Goal: Transaction & Acquisition: Book appointment/travel/reservation

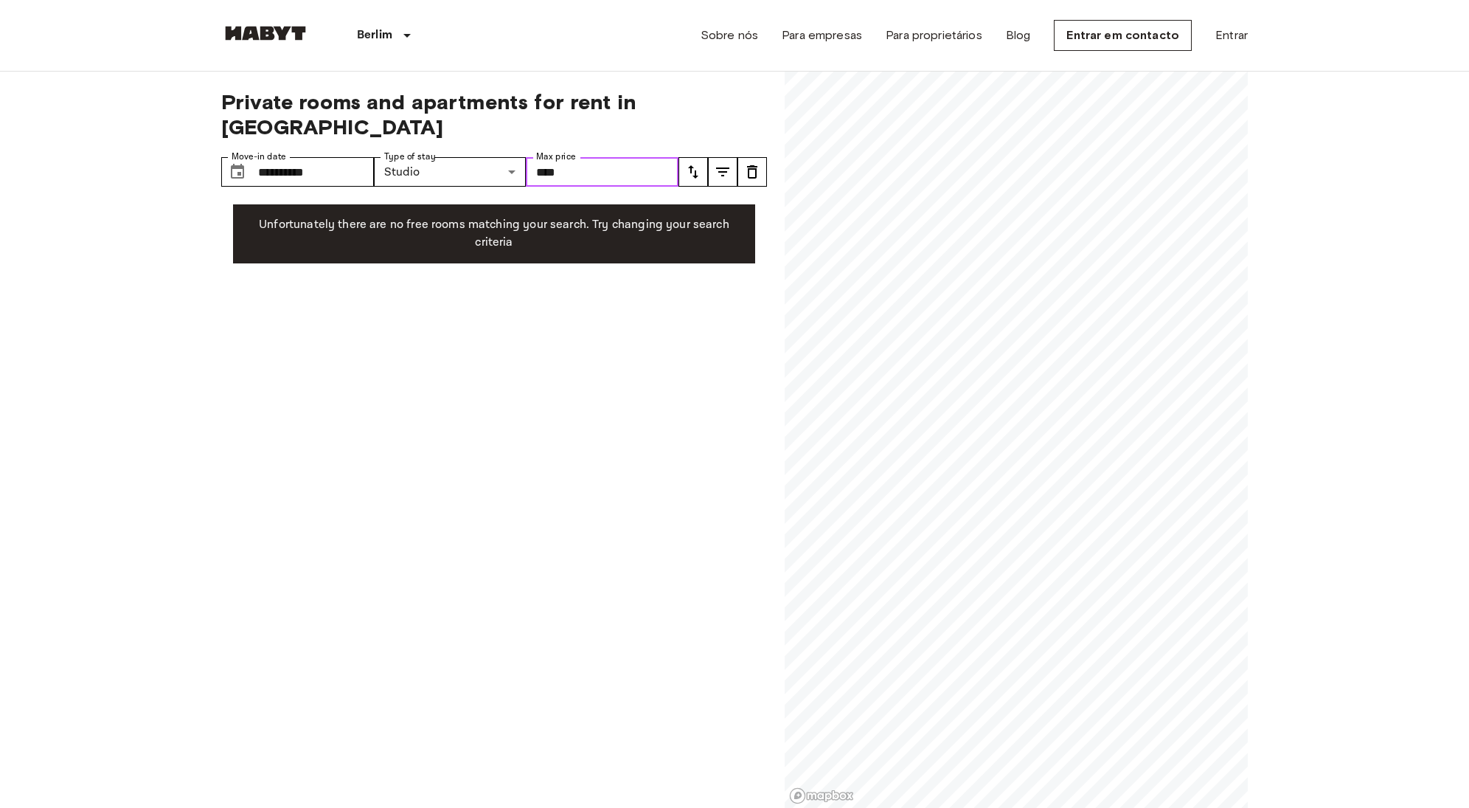
click at [590, 157] on input "****" at bounding box center [602, 172] width 153 height 30
drag, startPoint x: 590, startPoint y: 141, endPoint x: 528, endPoint y: 141, distance: 62.0
click at [528, 157] on input "****" at bounding box center [602, 172] width 153 height 30
type input "****"
click at [639, 341] on div "**********" at bounding box center [494, 440] width 546 height 737
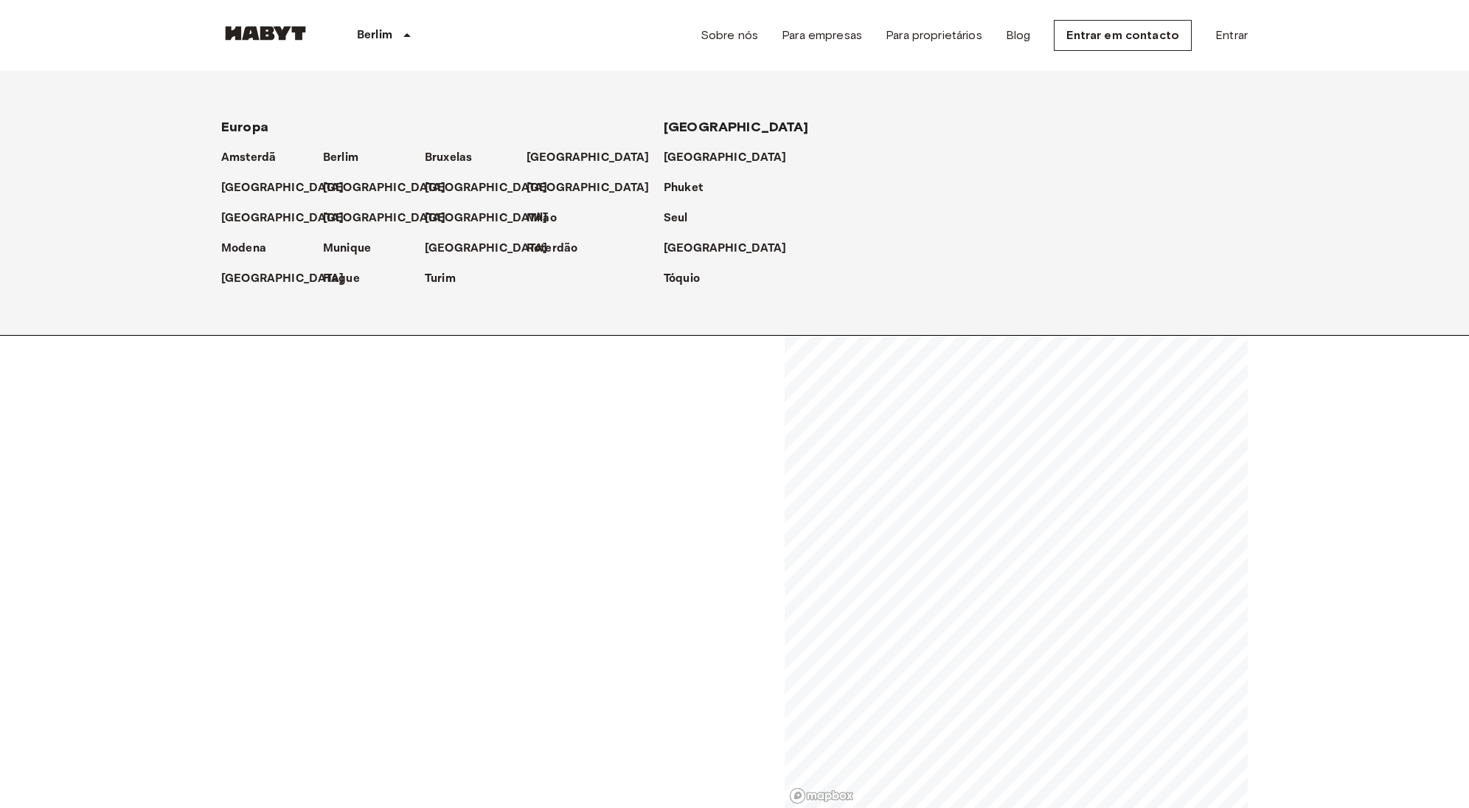
click at [473, 335] on div "Europa Amsterdã Berlim Bruxelas Cologne Düsseldorf Frankfurt Graz Hamburgo Leip…" at bounding box center [734, 203] width 1469 height 265
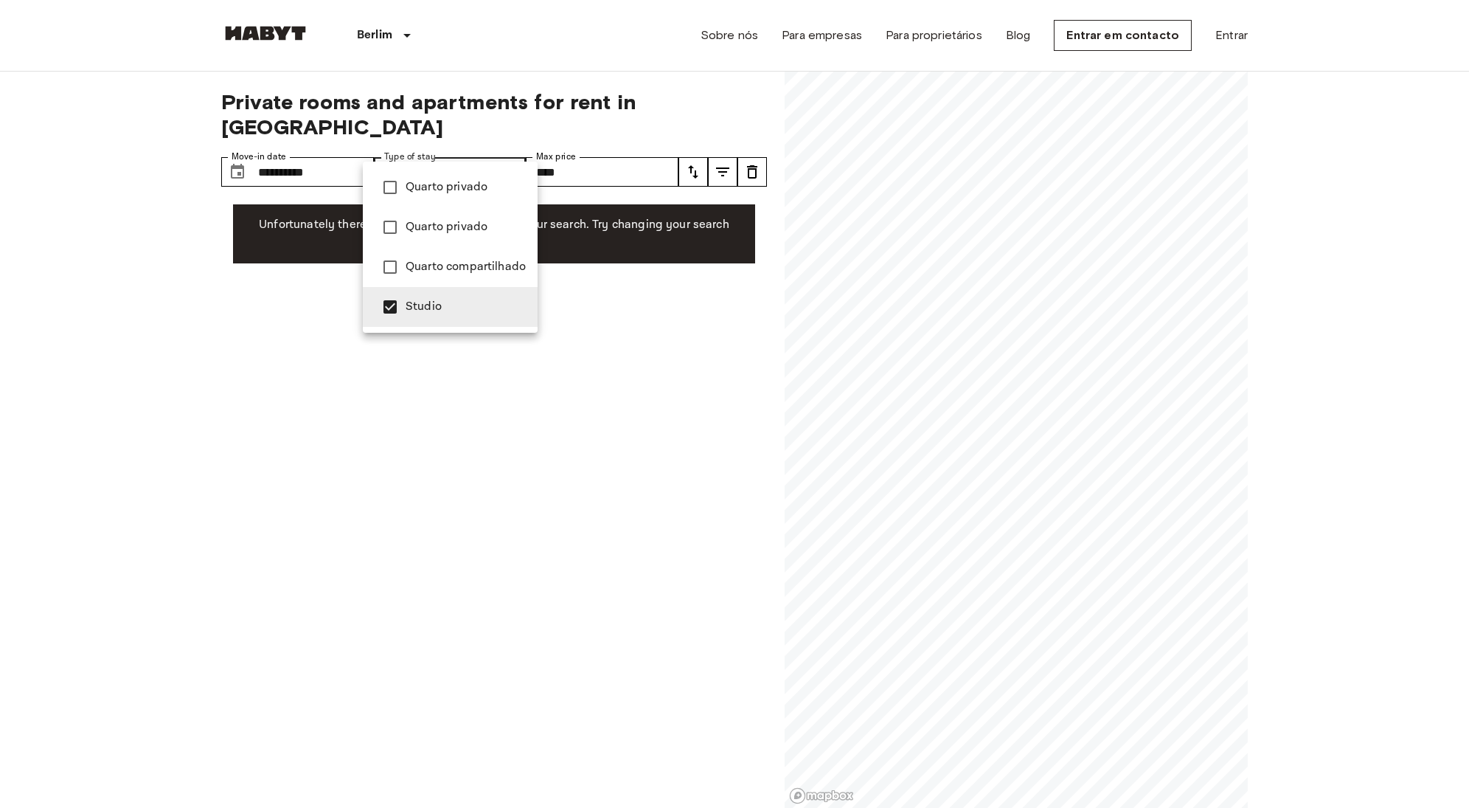
type input "**********"
click at [644, 335] on div at bounding box center [740, 404] width 1480 height 808
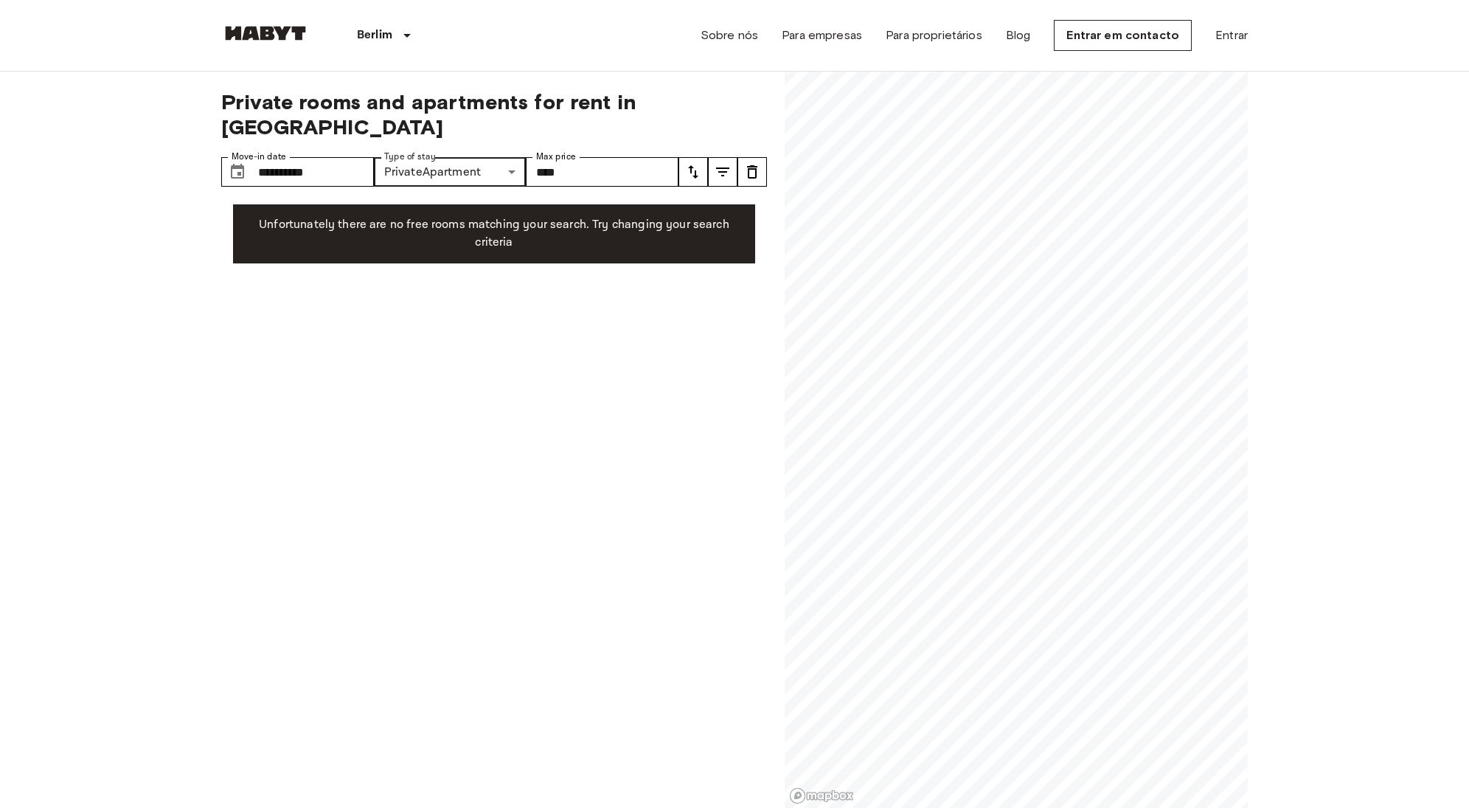
click at [688, 296] on div "**********" at bounding box center [494, 440] width 546 height 737
click at [693, 163] on icon "tune" at bounding box center [693, 172] width 18 height 18
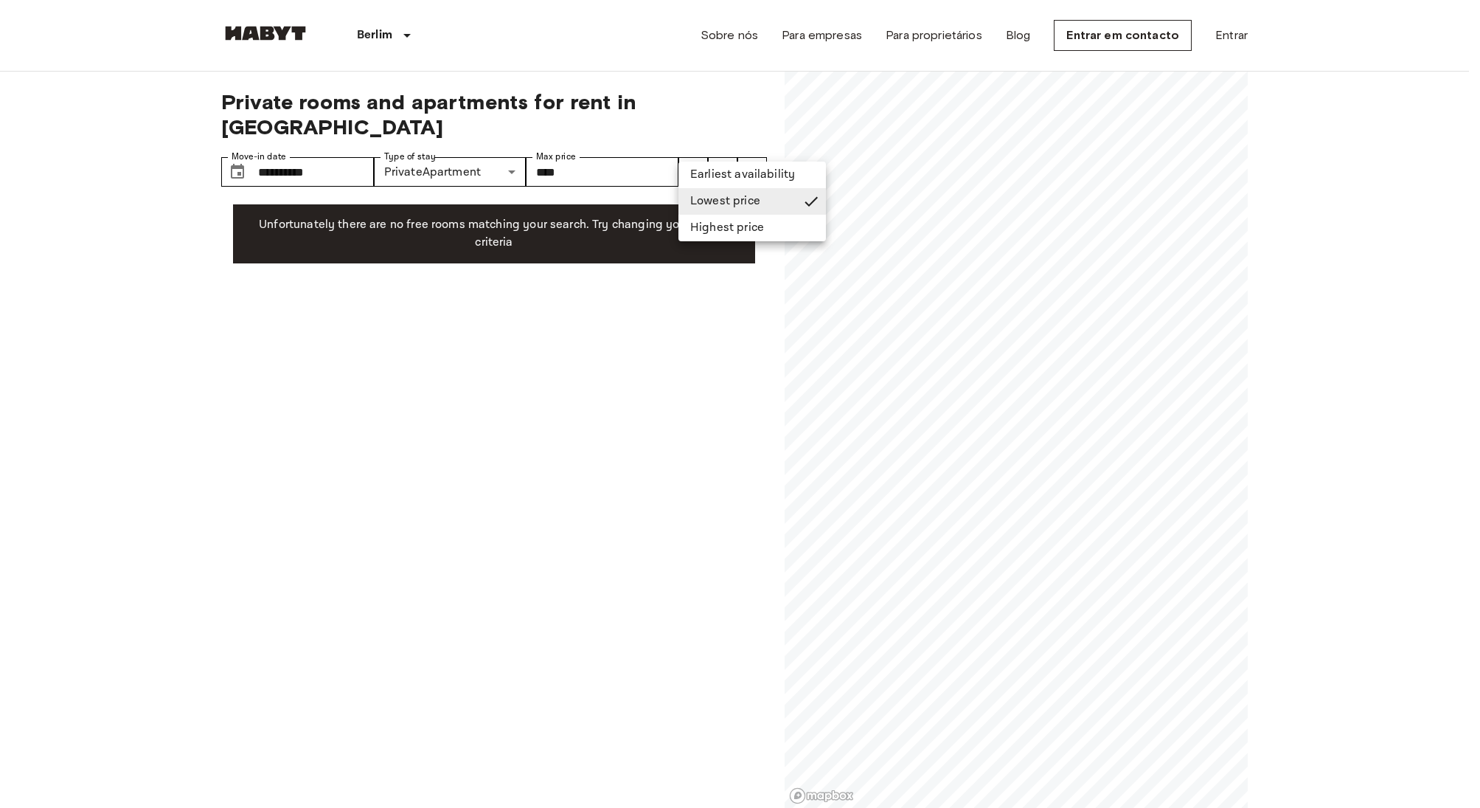
click at [719, 156] on div at bounding box center [740, 404] width 1480 height 808
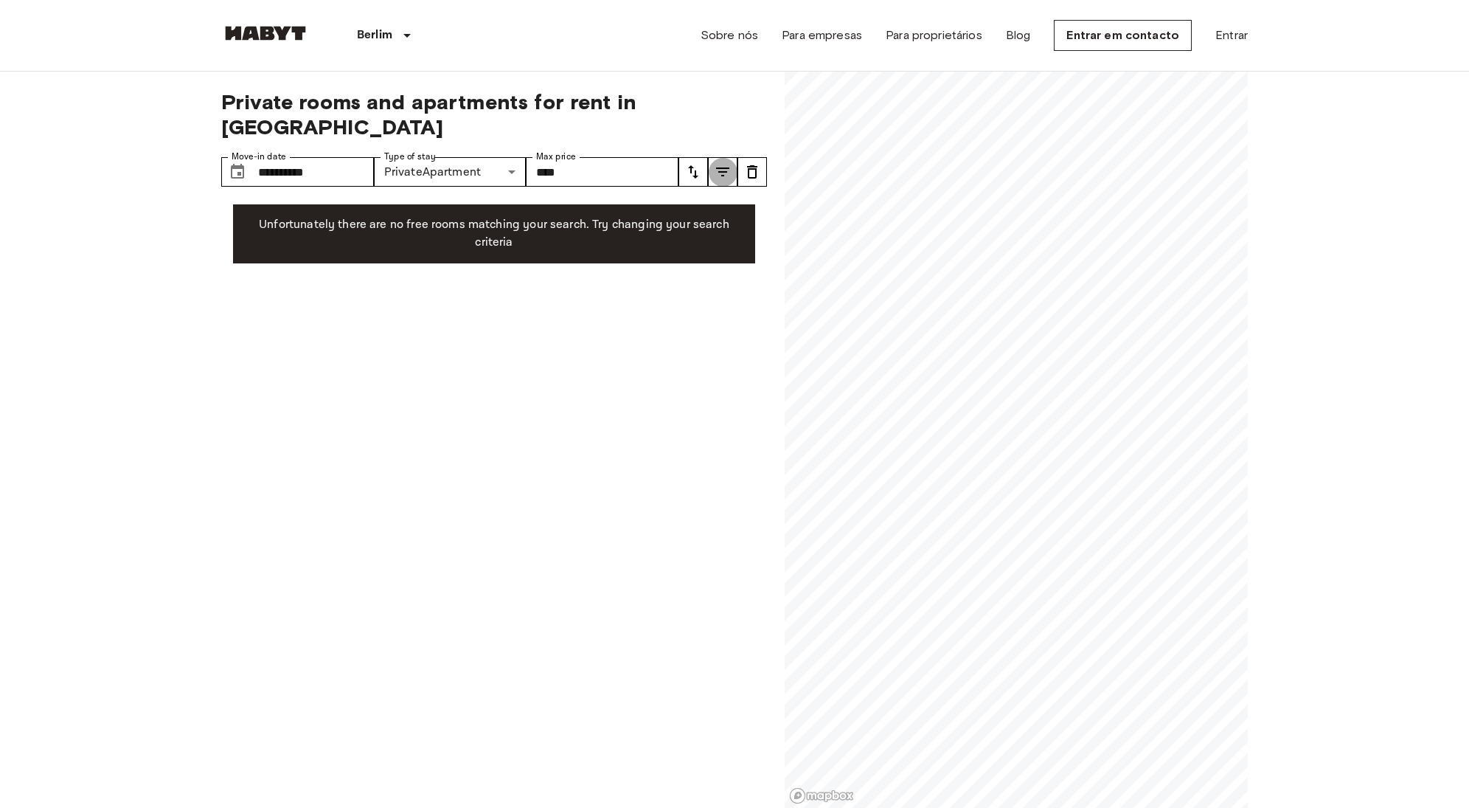
click at [721, 163] on icon "tune" at bounding box center [723, 172] width 18 height 18
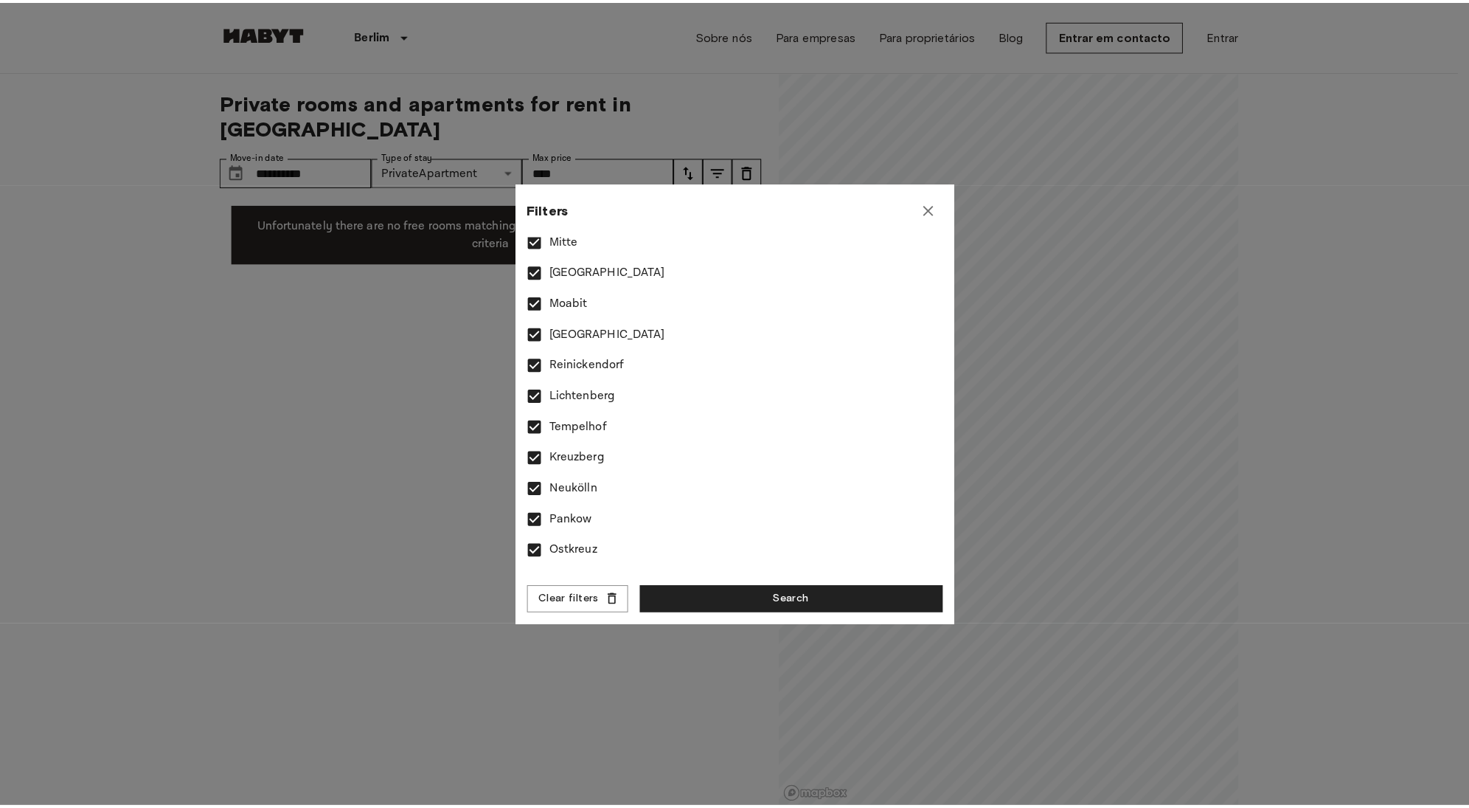
scroll to position [586, 0]
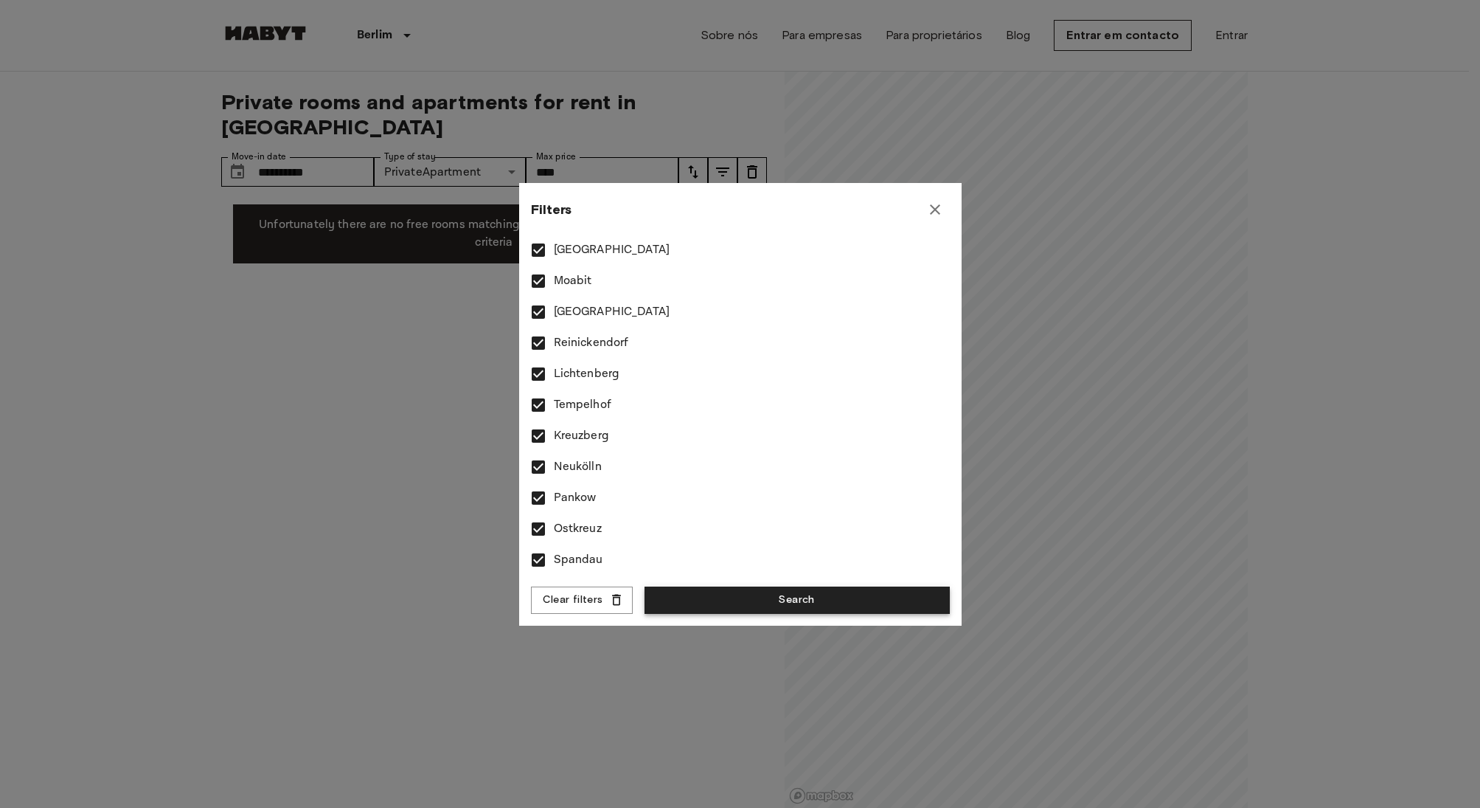
click at [798, 600] on button "Search" at bounding box center [797, 599] width 305 height 27
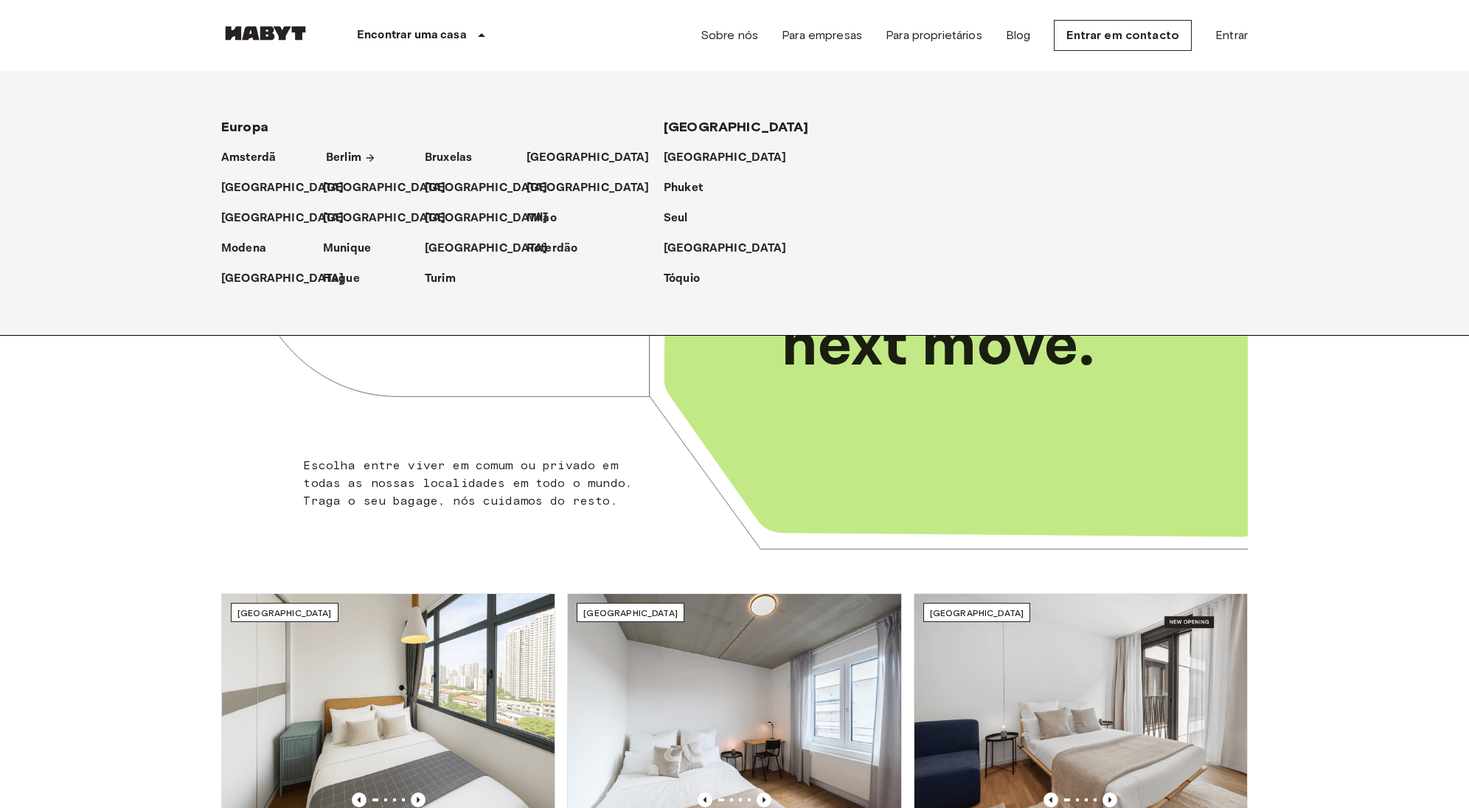
click at [350, 159] on p "Berlim" at bounding box center [343, 158] width 35 height 18
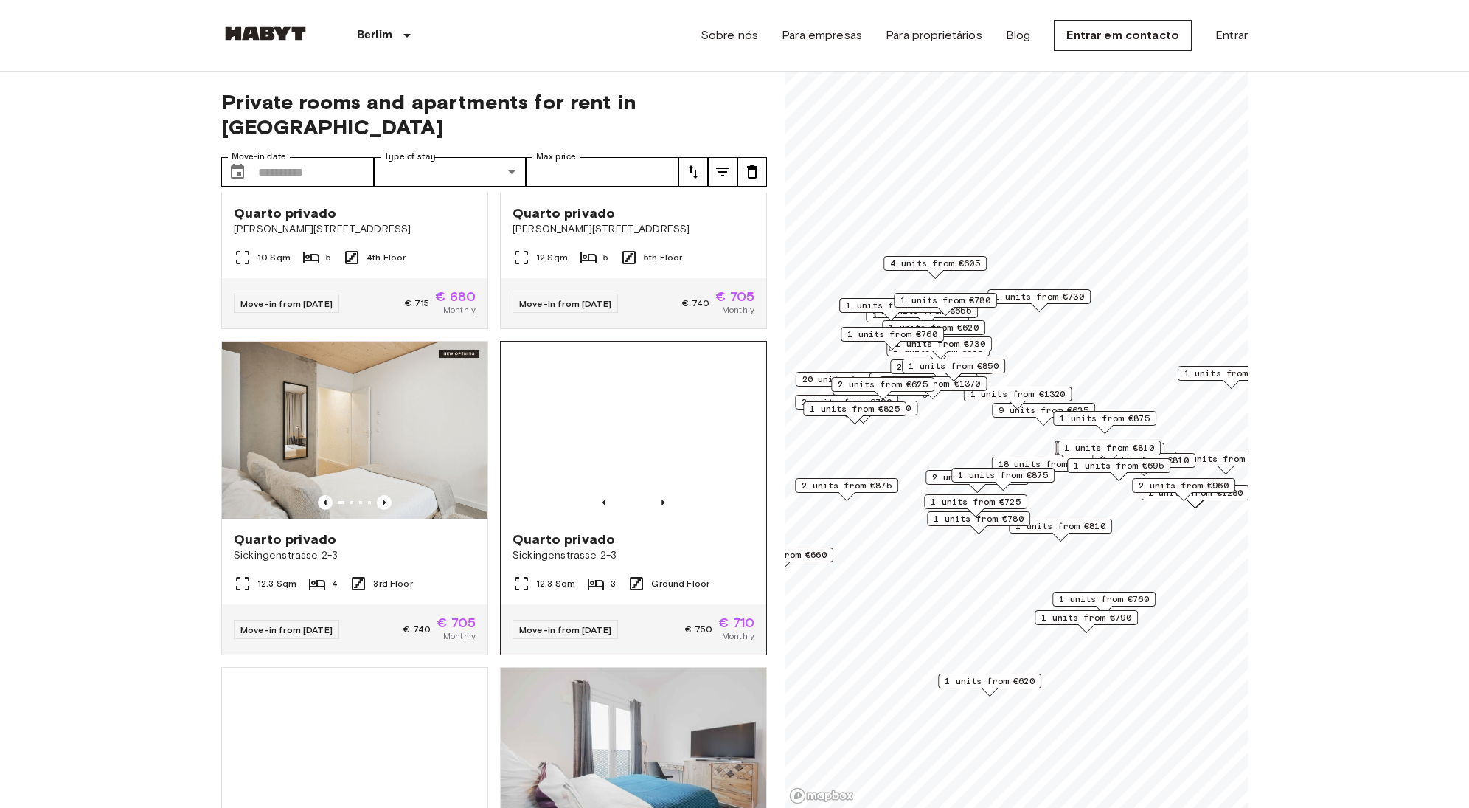
scroll to position [1185, 0]
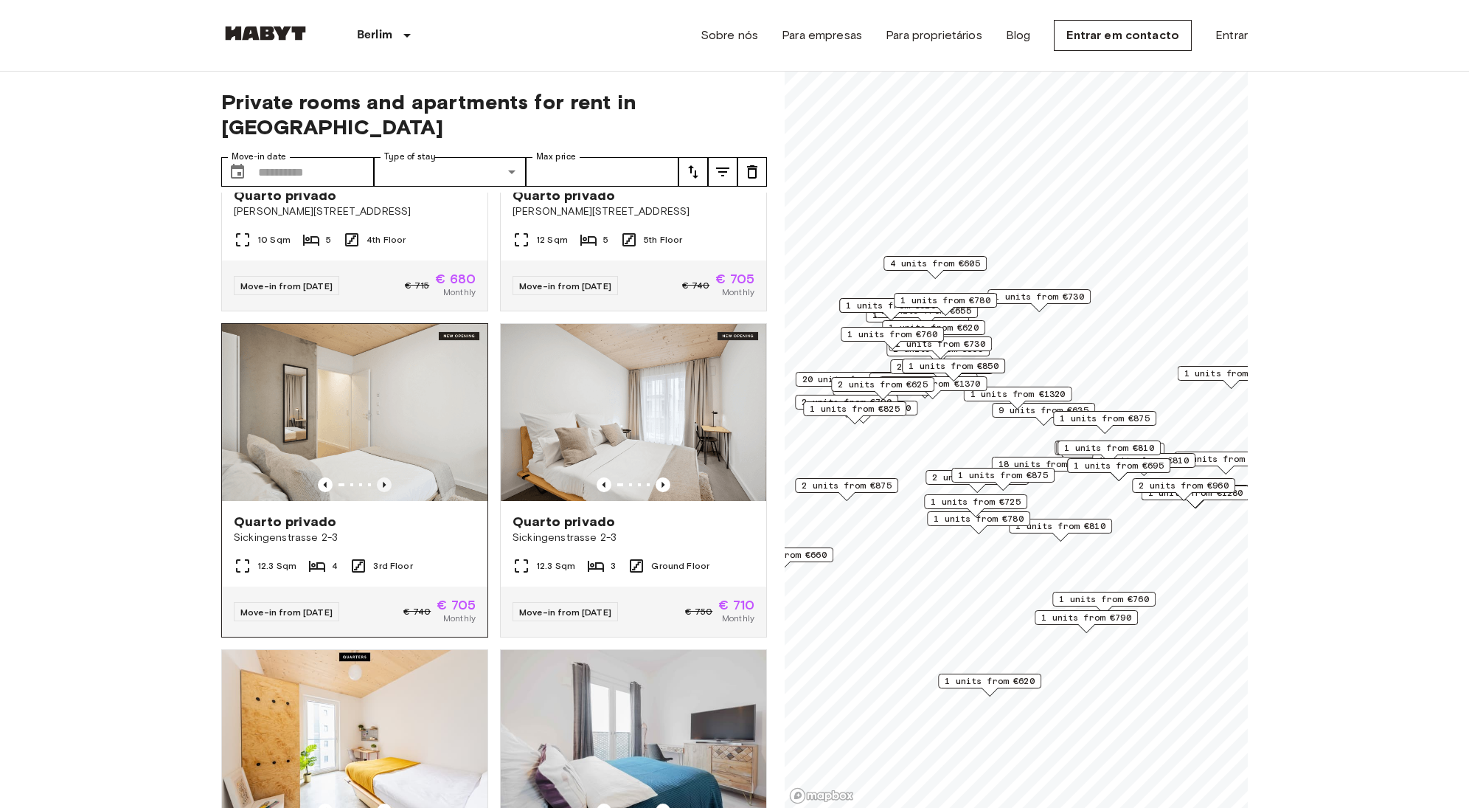
click at [385, 486] on icon "Previous image" at bounding box center [384, 484] width 15 height 15
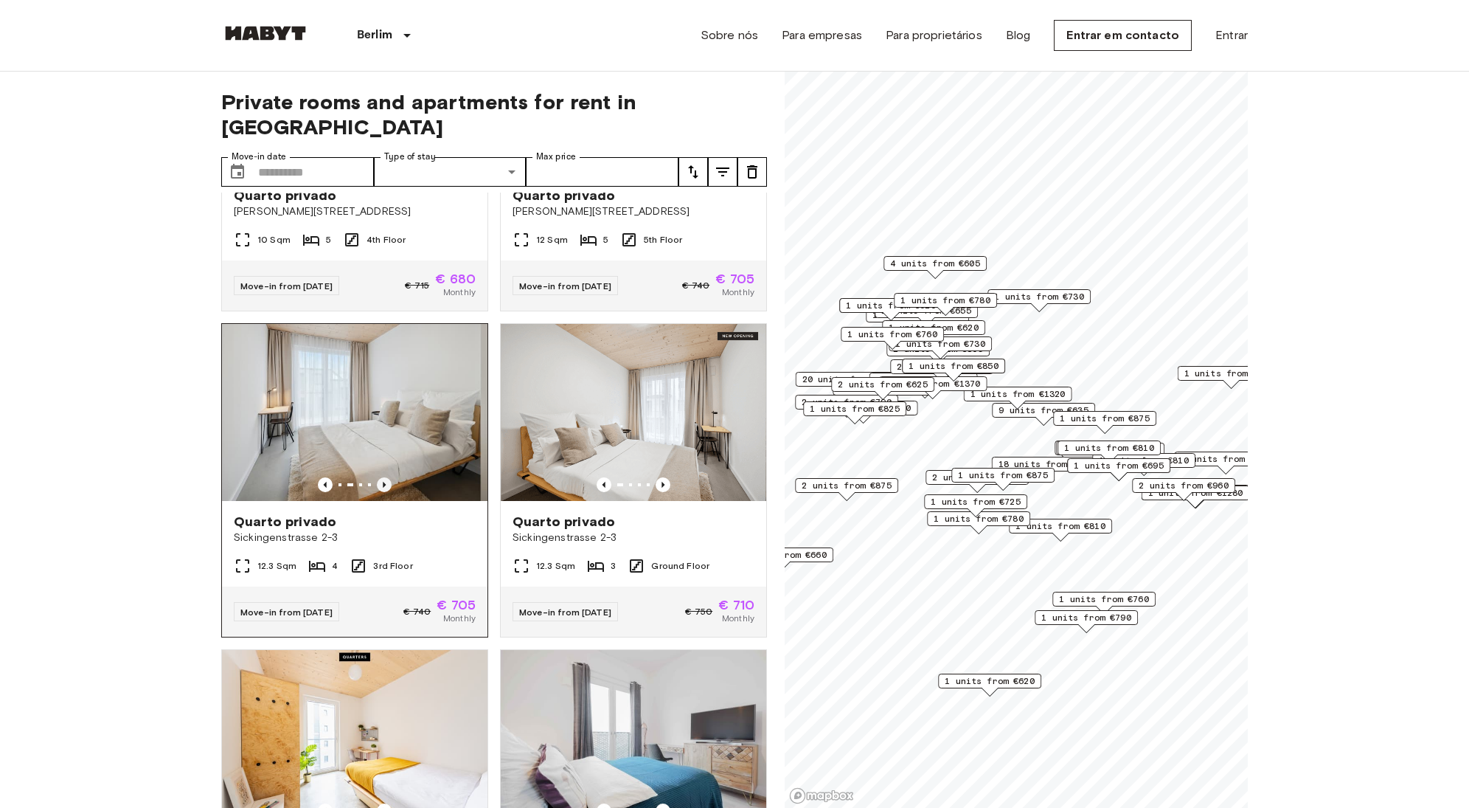
click at [385, 486] on icon "Previous image" at bounding box center [384, 484] width 15 height 15
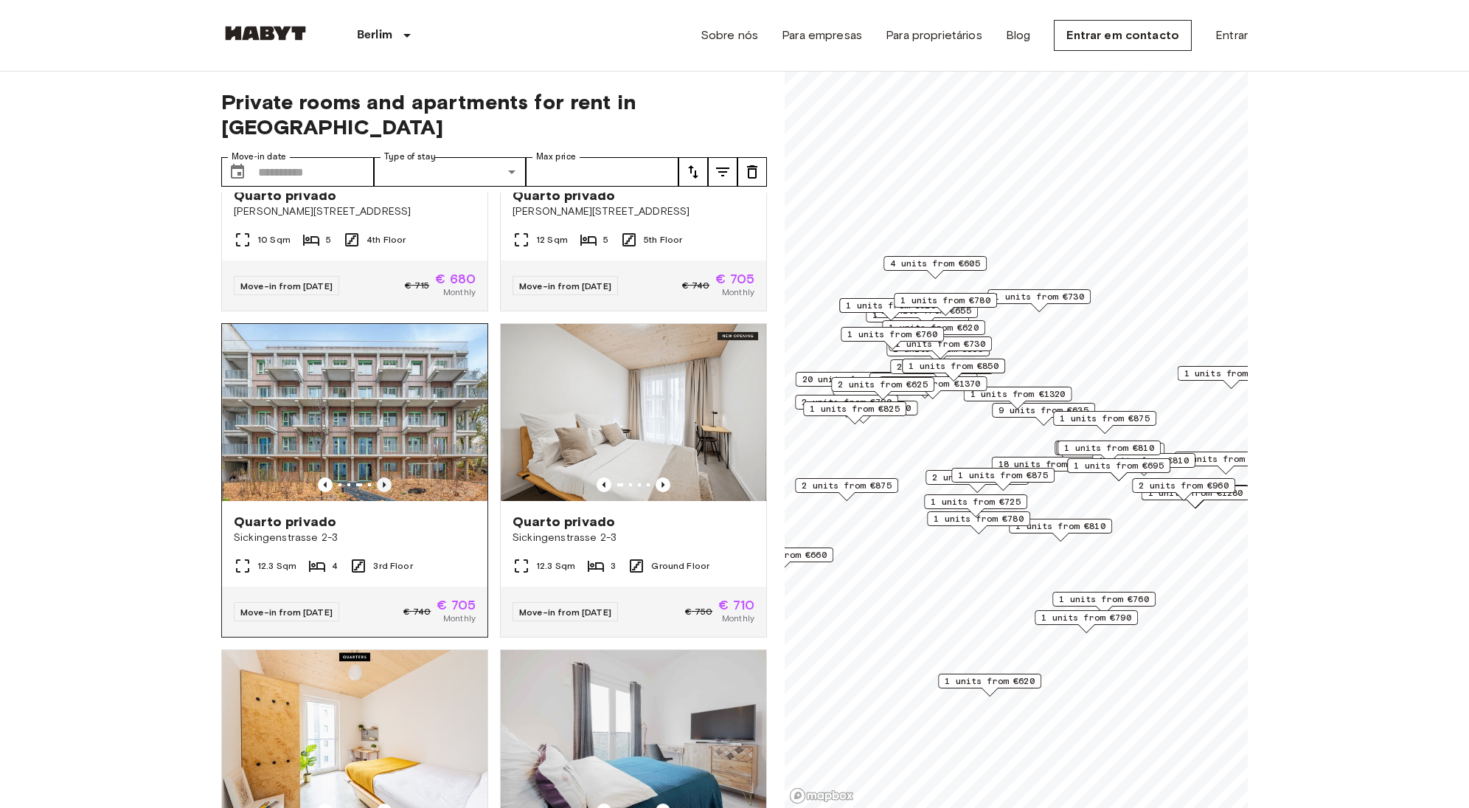
click at [385, 486] on icon "Previous image" at bounding box center [384, 484] width 15 height 15
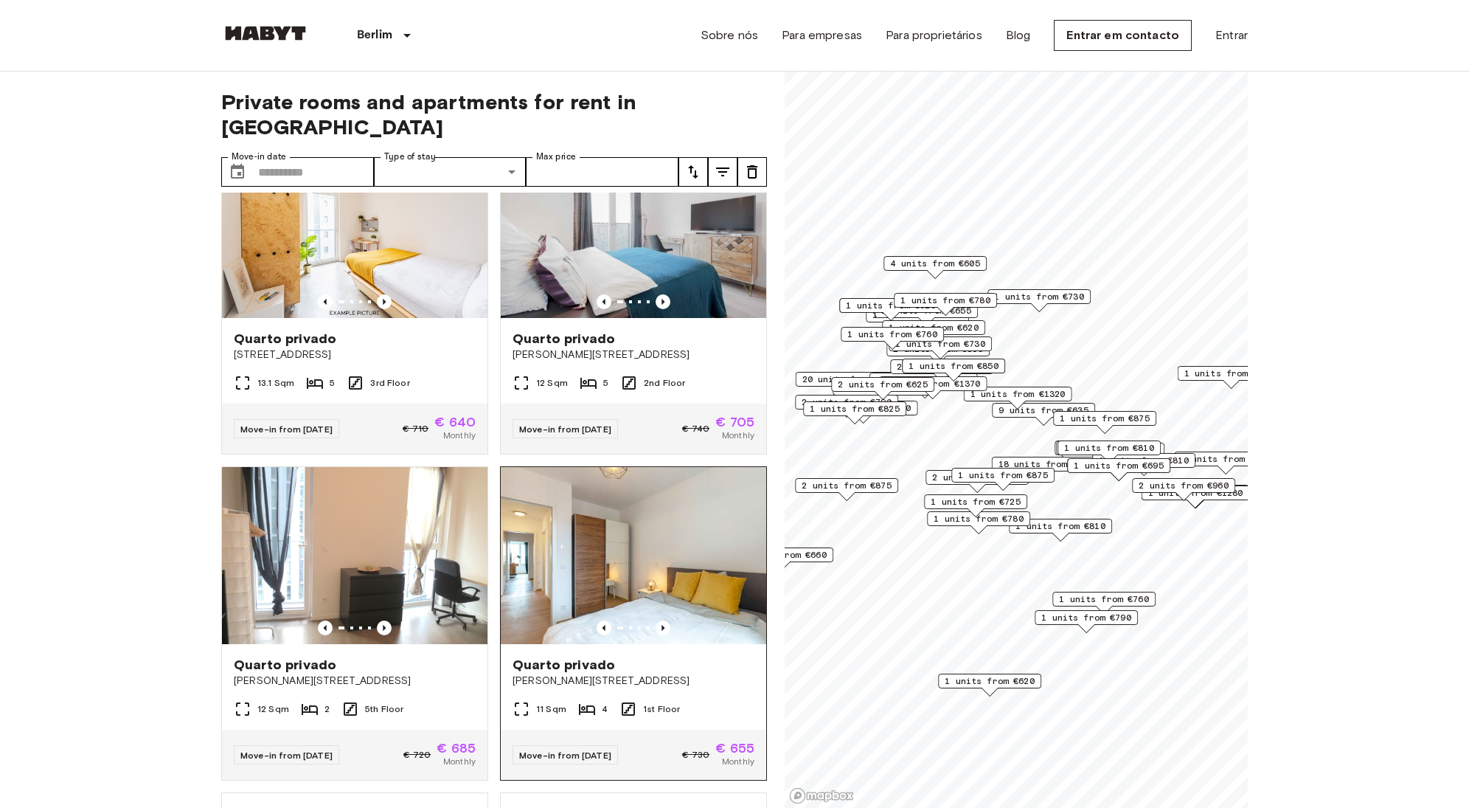
scroll to position [1742, 0]
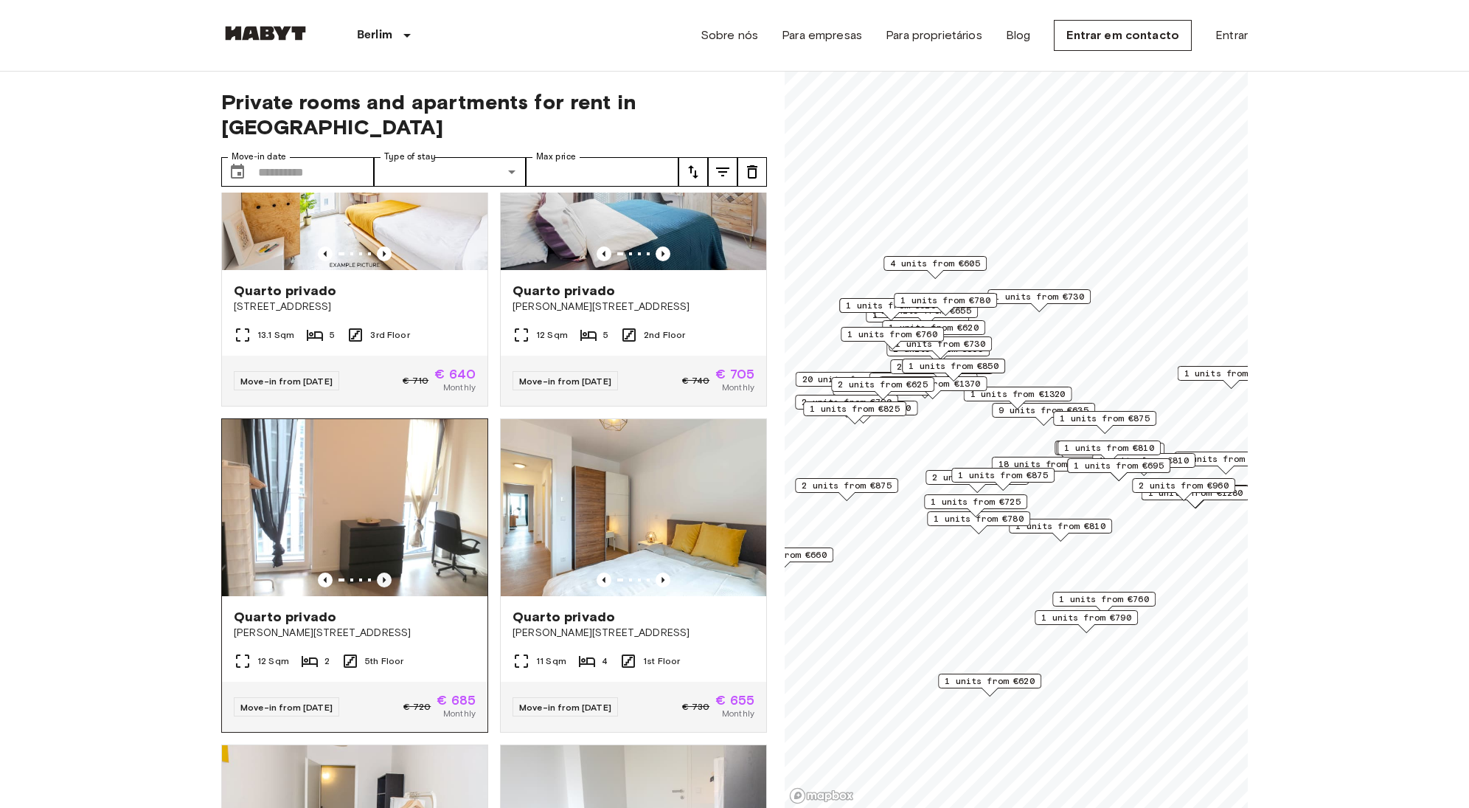
click at [386, 587] on icon "Previous image" at bounding box center [384, 579] width 15 height 15
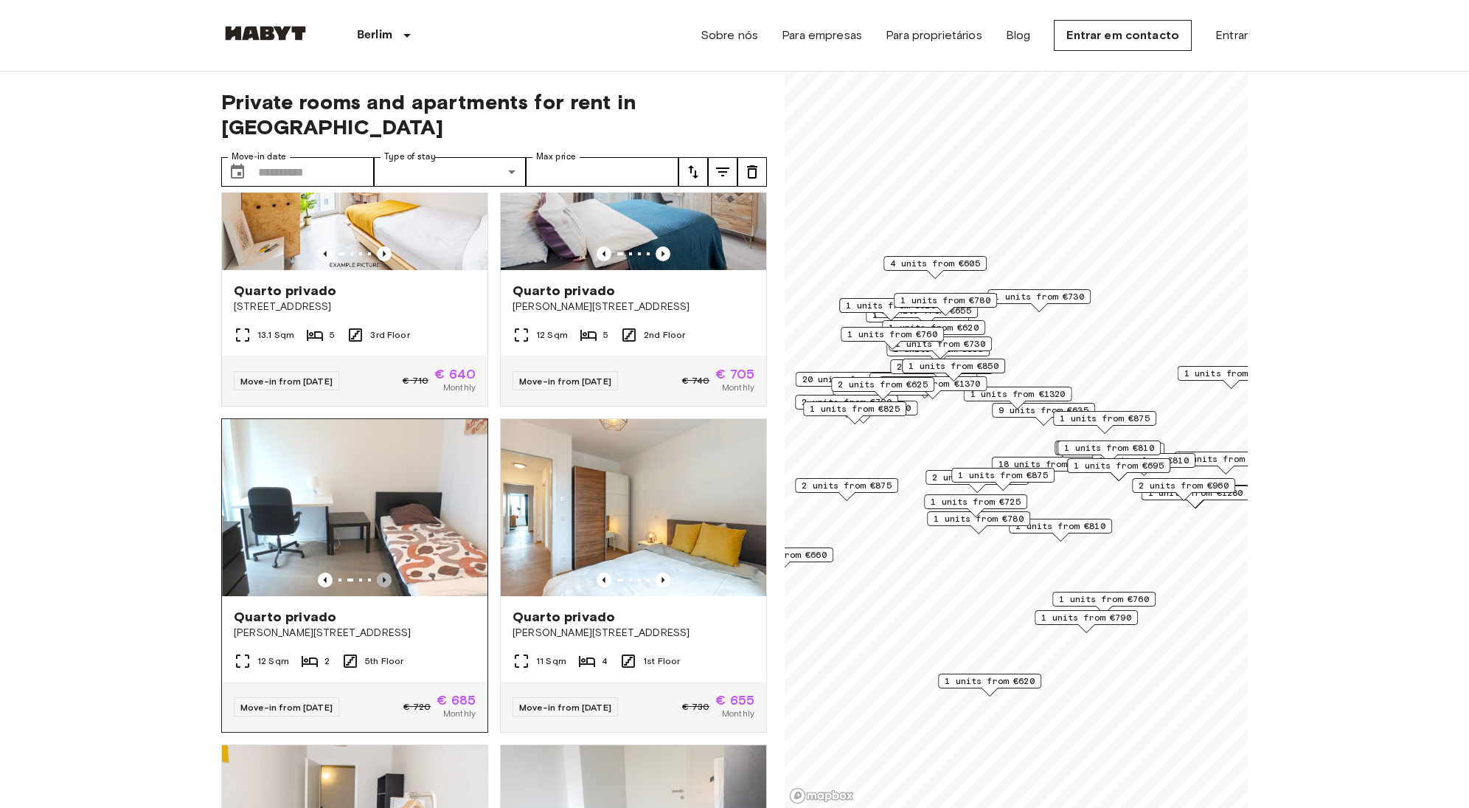
click at [386, 587] on icon "Previous image" at bounding box center [384, 579] width 15 height 15
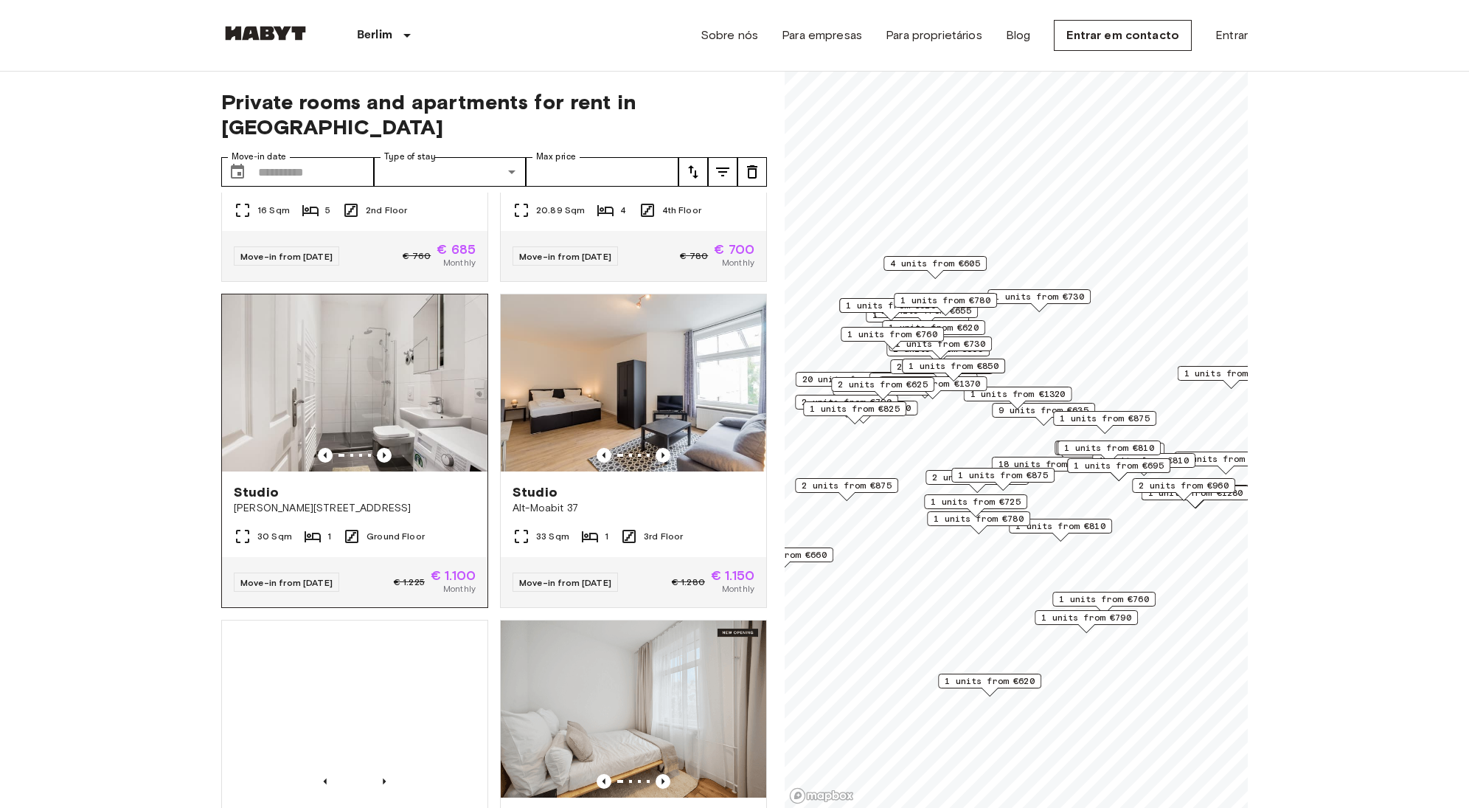
scroll to position [5177, 0]
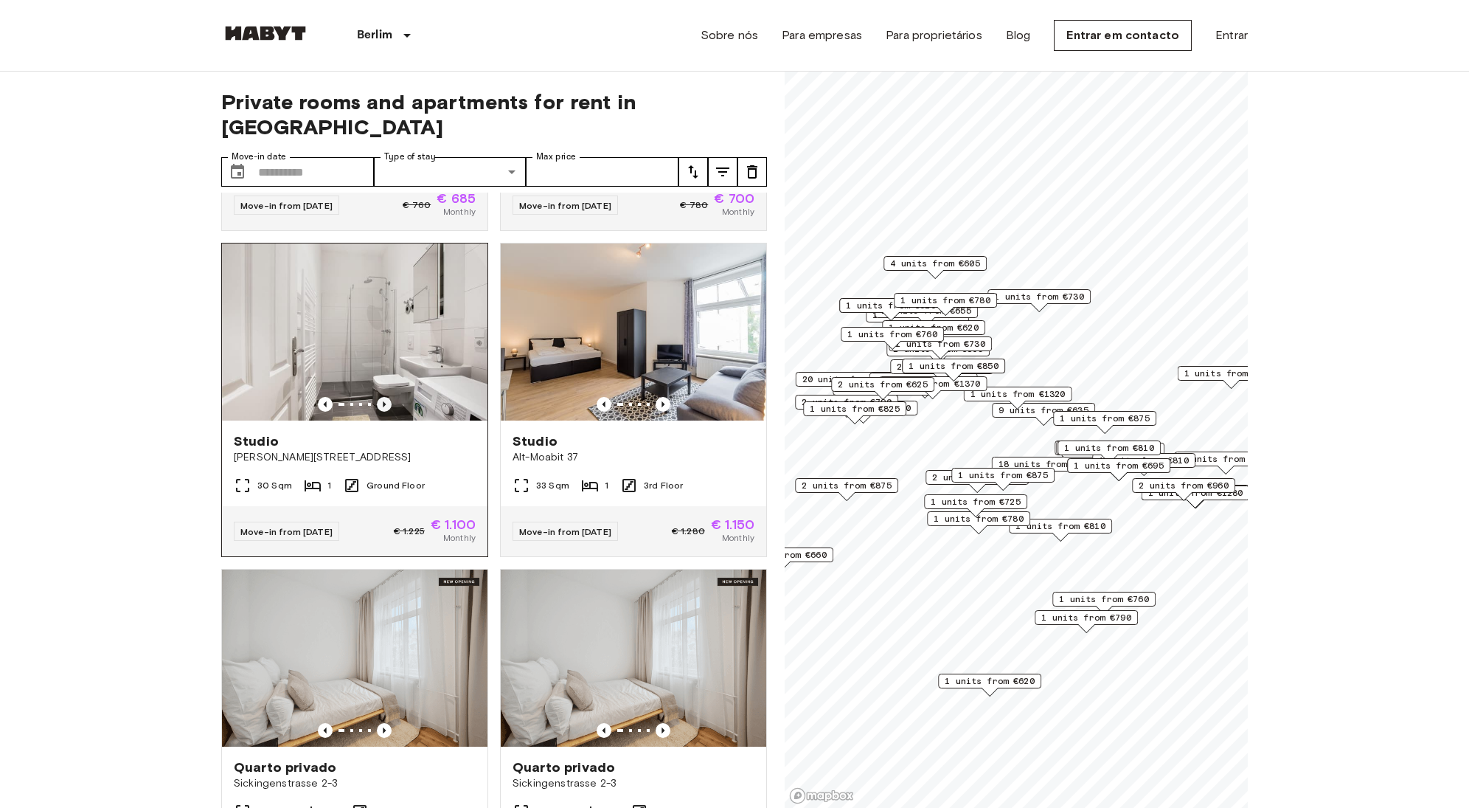
click at [378, 412] on icon "Previous image" at bounding box center [384, 404] width 15 height 15
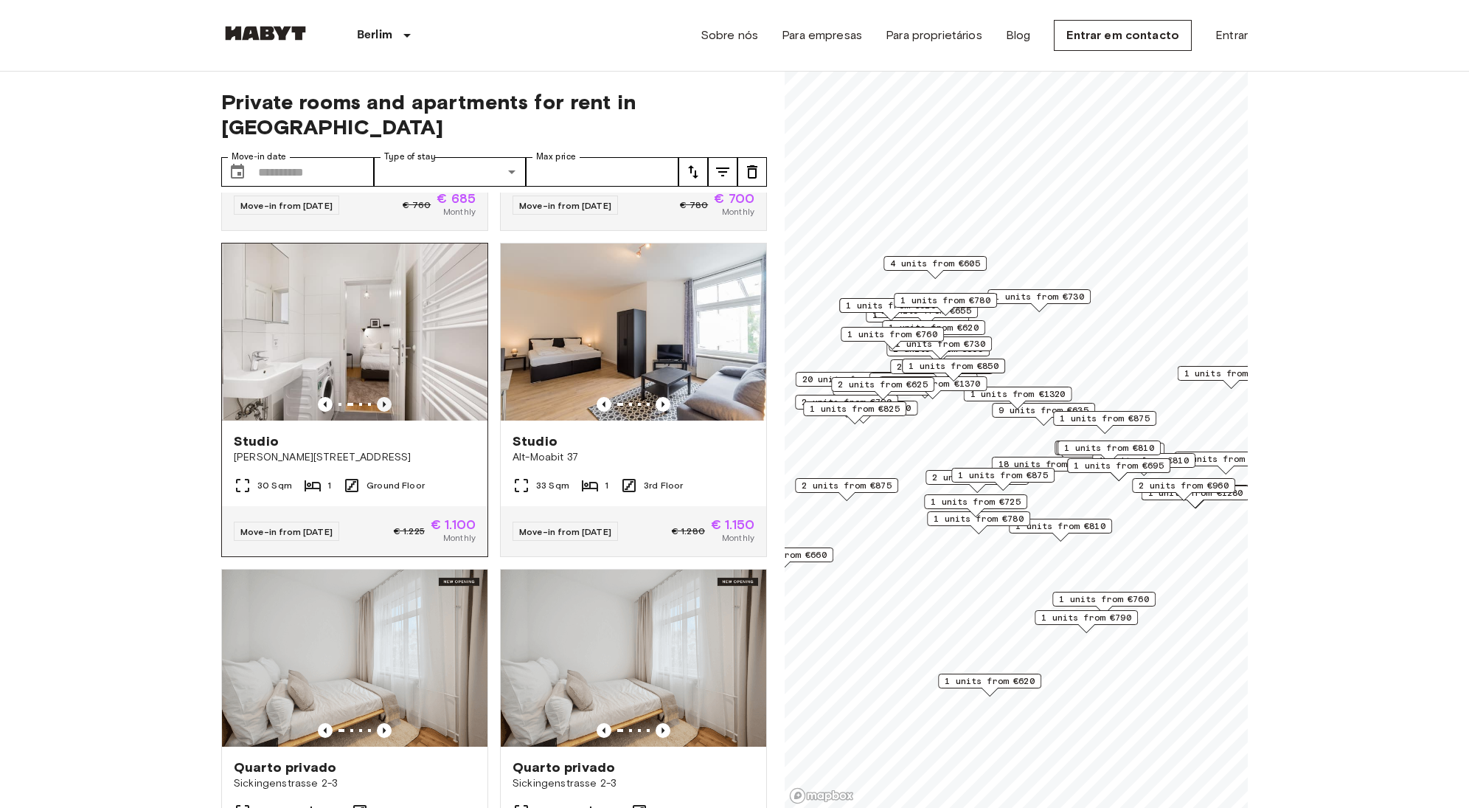
click at [378, 412] on icon "Previous image" at bounding box center [384, 404] width 15 height 15
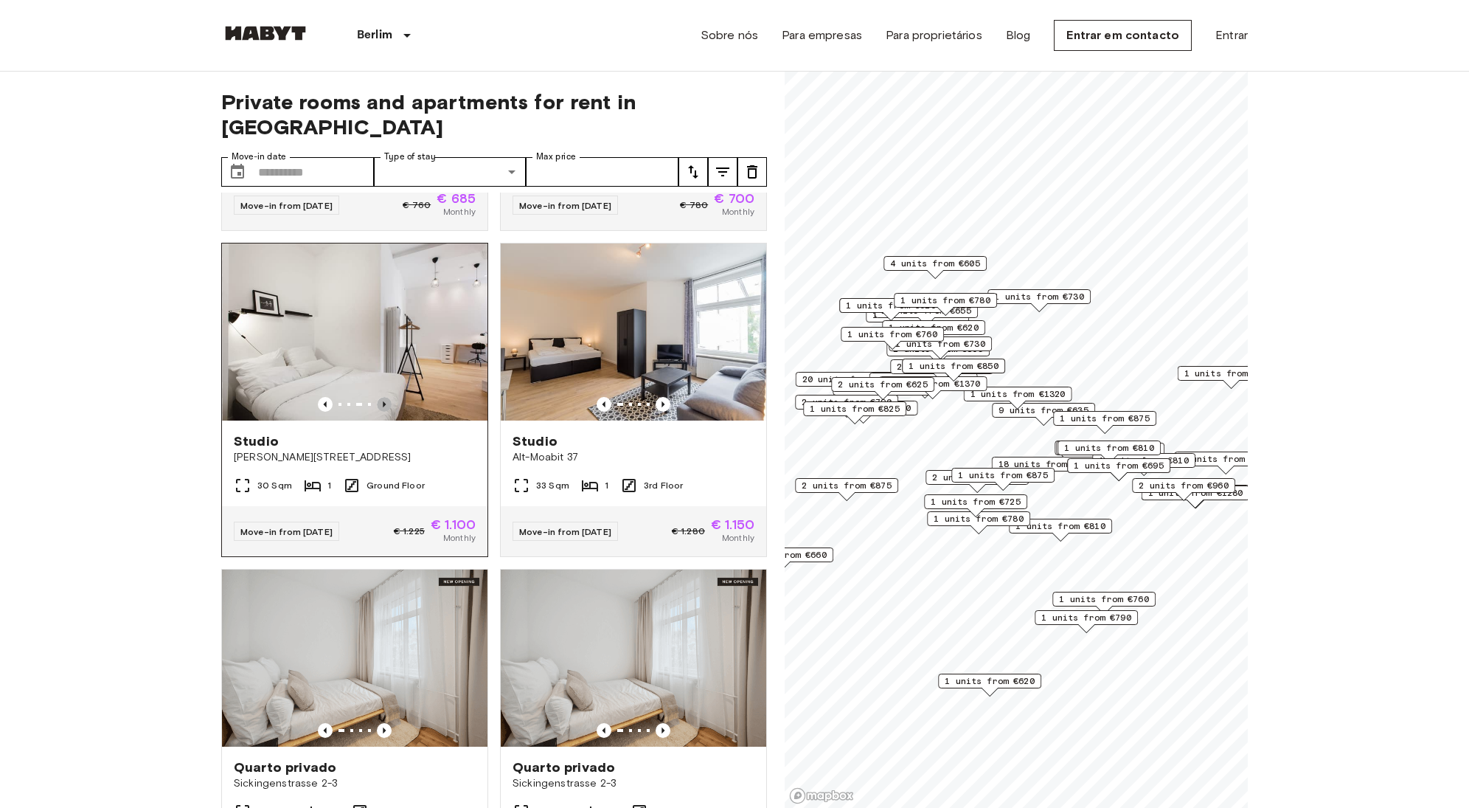
click at [378, 412] on icon "Previous image" at bounding box center [384, 404] width 15 height 15
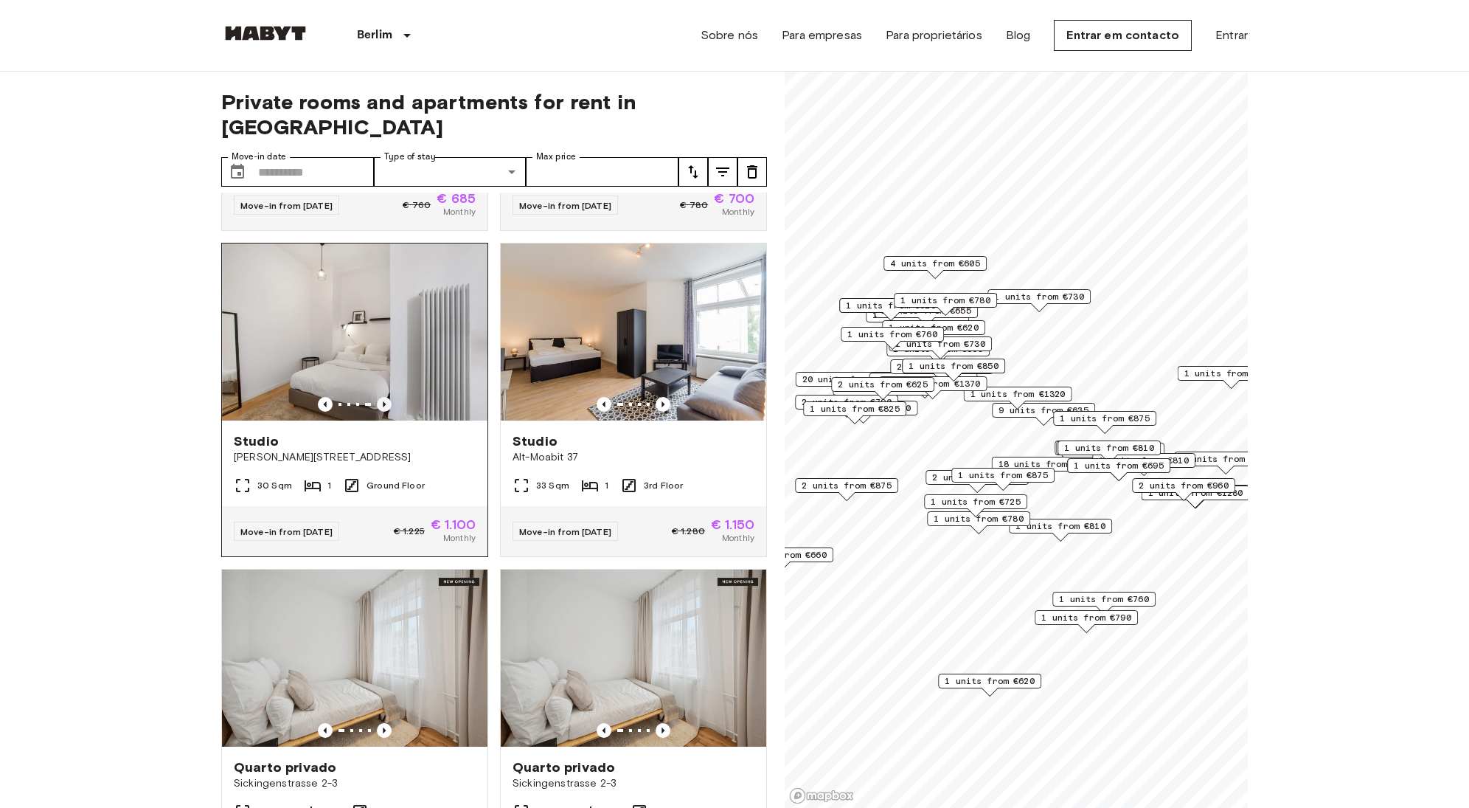
click at [378, 412] on icon "Previous image" at bounding box center [384, 404] width 15 height 15
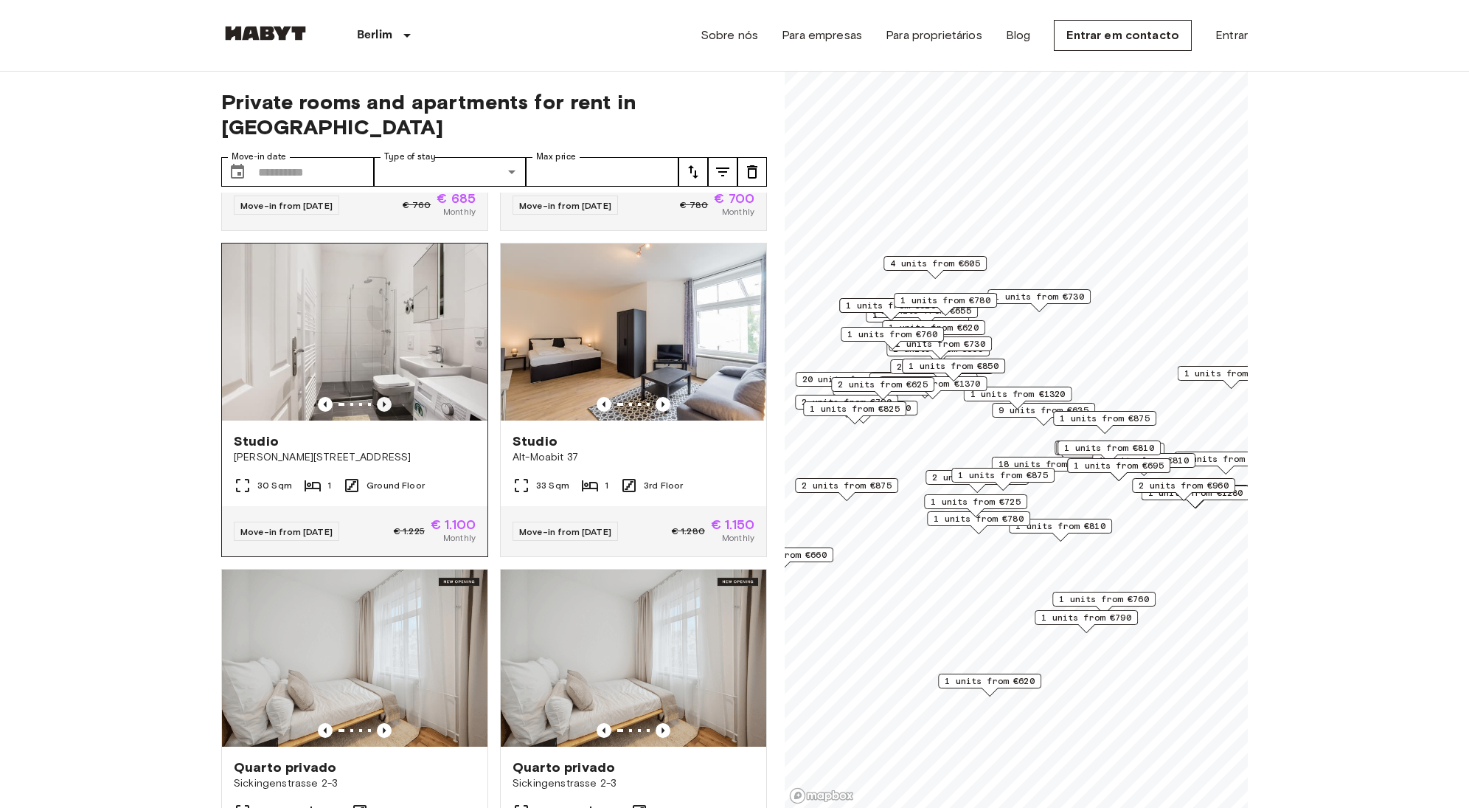
click at [378, 412] on icon "Previous image" at bounding box center [384, 404] width 15 height 15
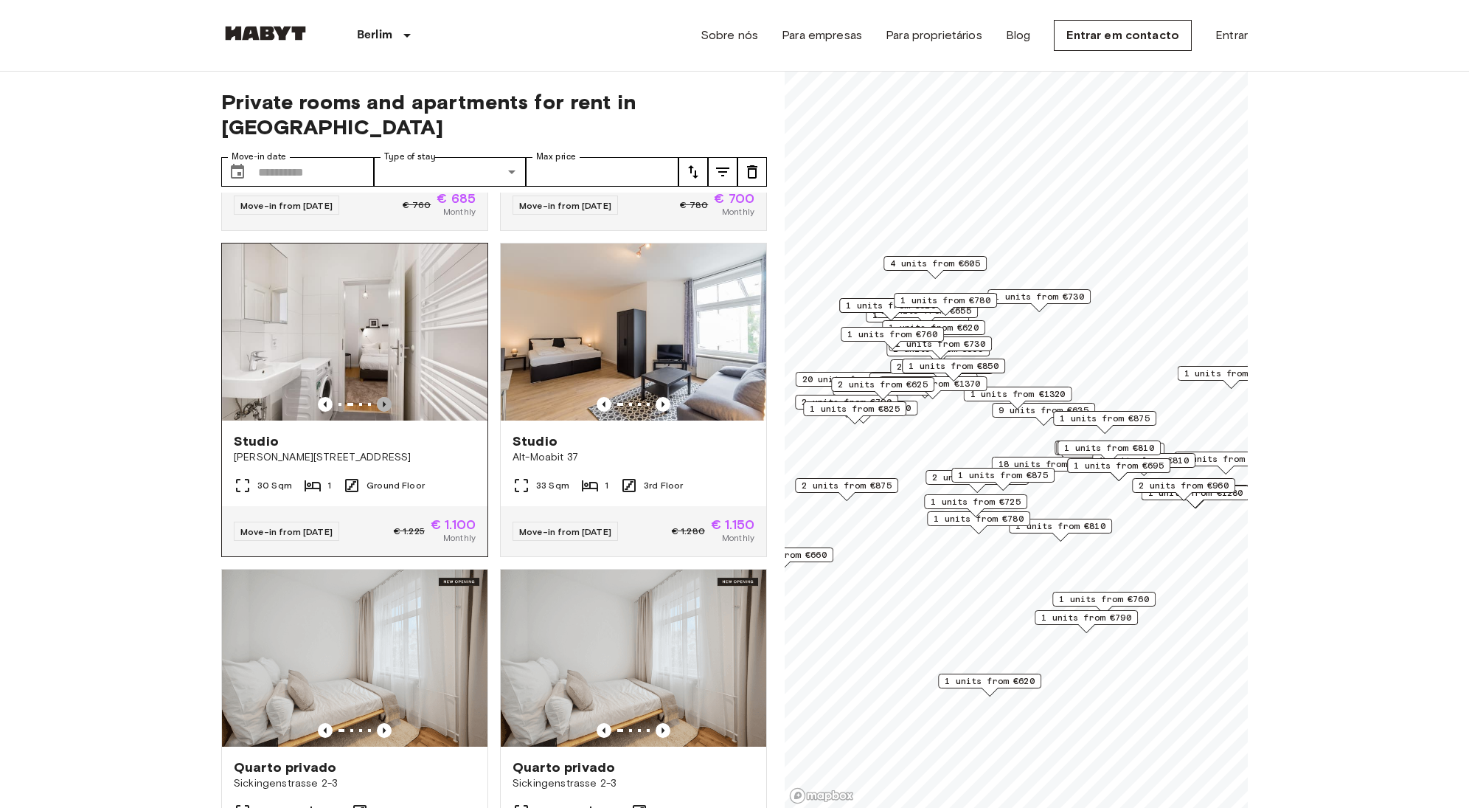
click at [378, 412] on icon "Previous image" at bounding box center [384, 404] width 15 height 15
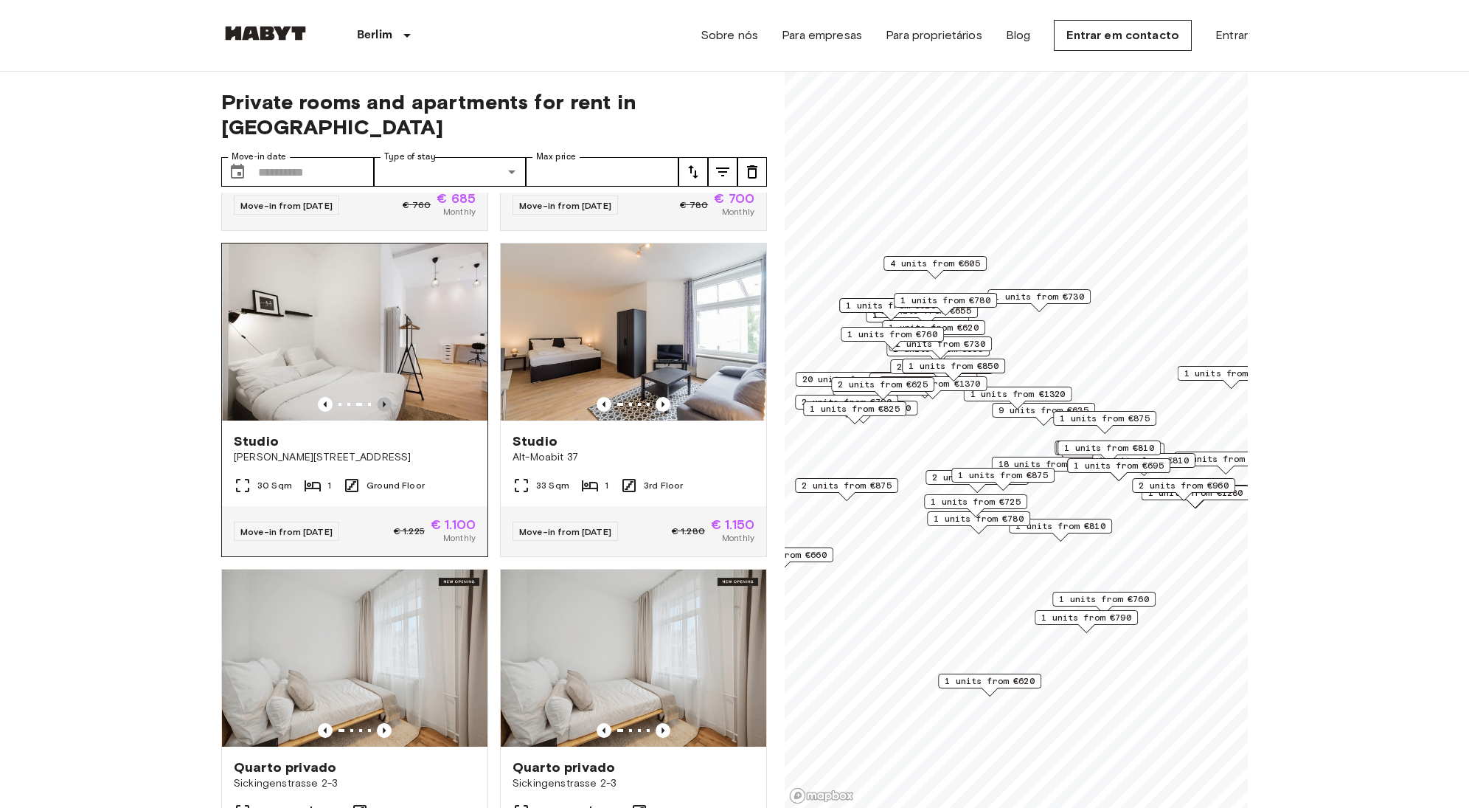
click at [378, 412] on icon "Previous image" at bounding box center [384, 404] width 15 height 15
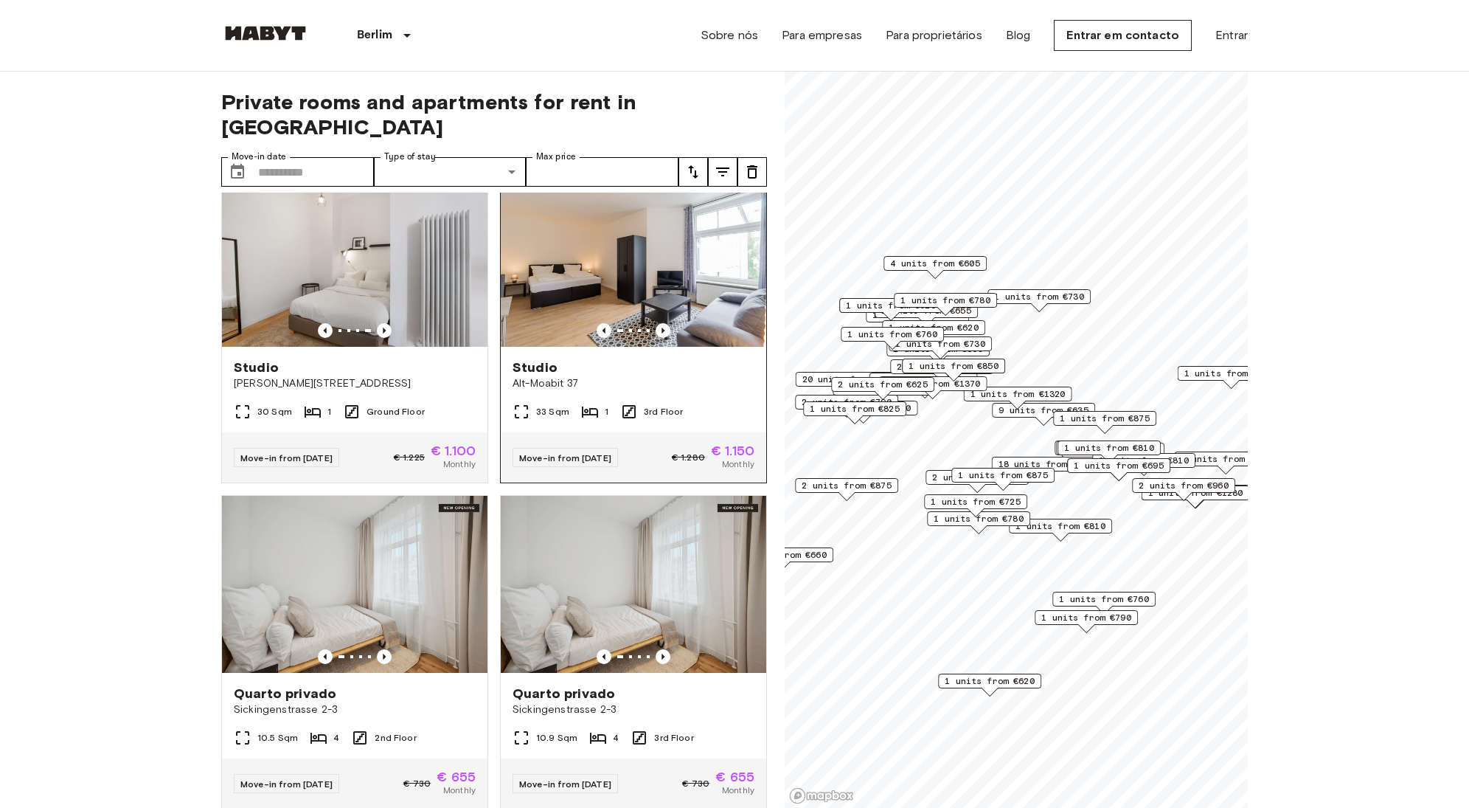
scroll to position [5231, 0]
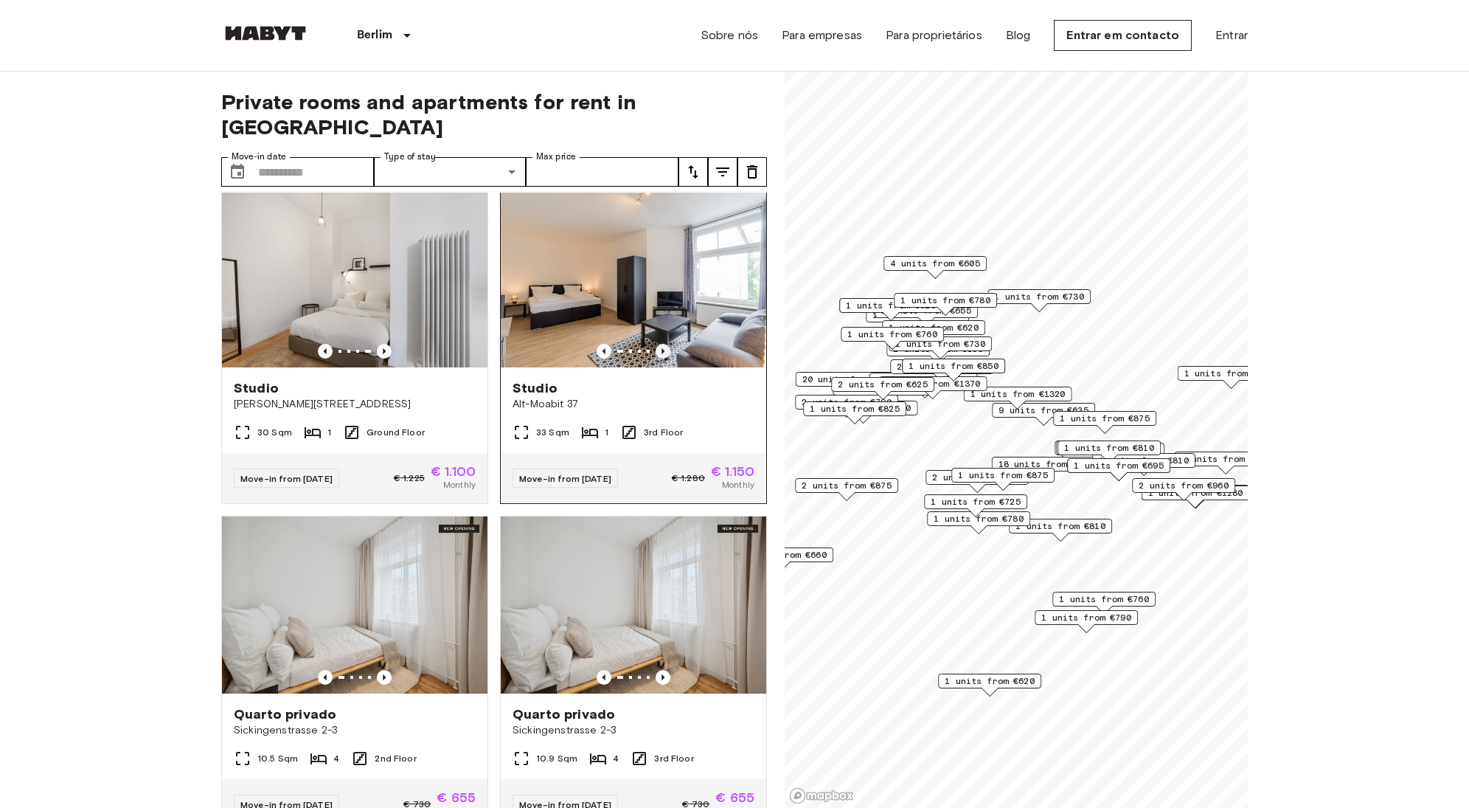
click at [656, 358] on icon "Previous image" at bounding box center [663, 351] width 15 height 15
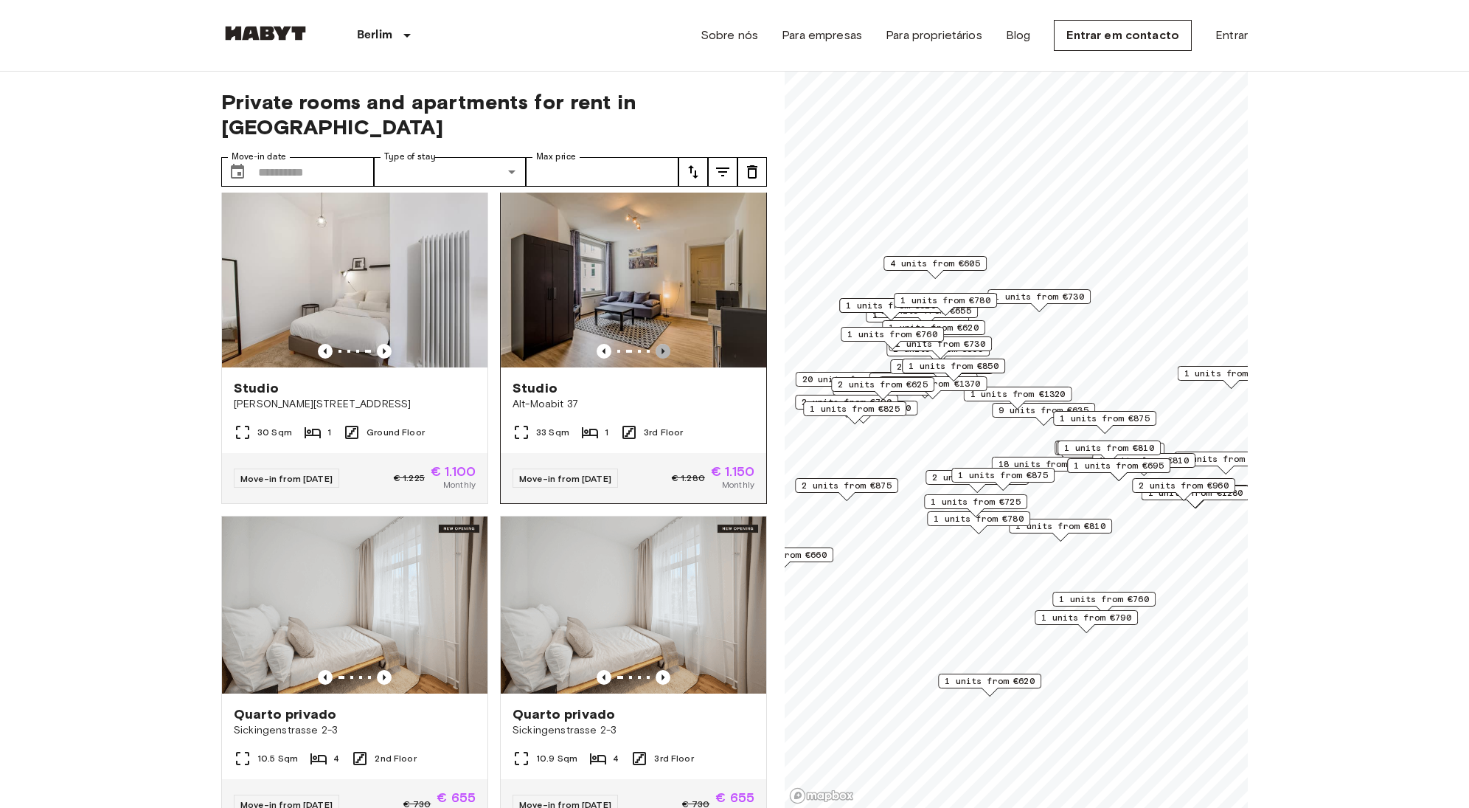
click at [656, 358] on icon "Previous image" at bounding box center [663, 351] width 15 height 15
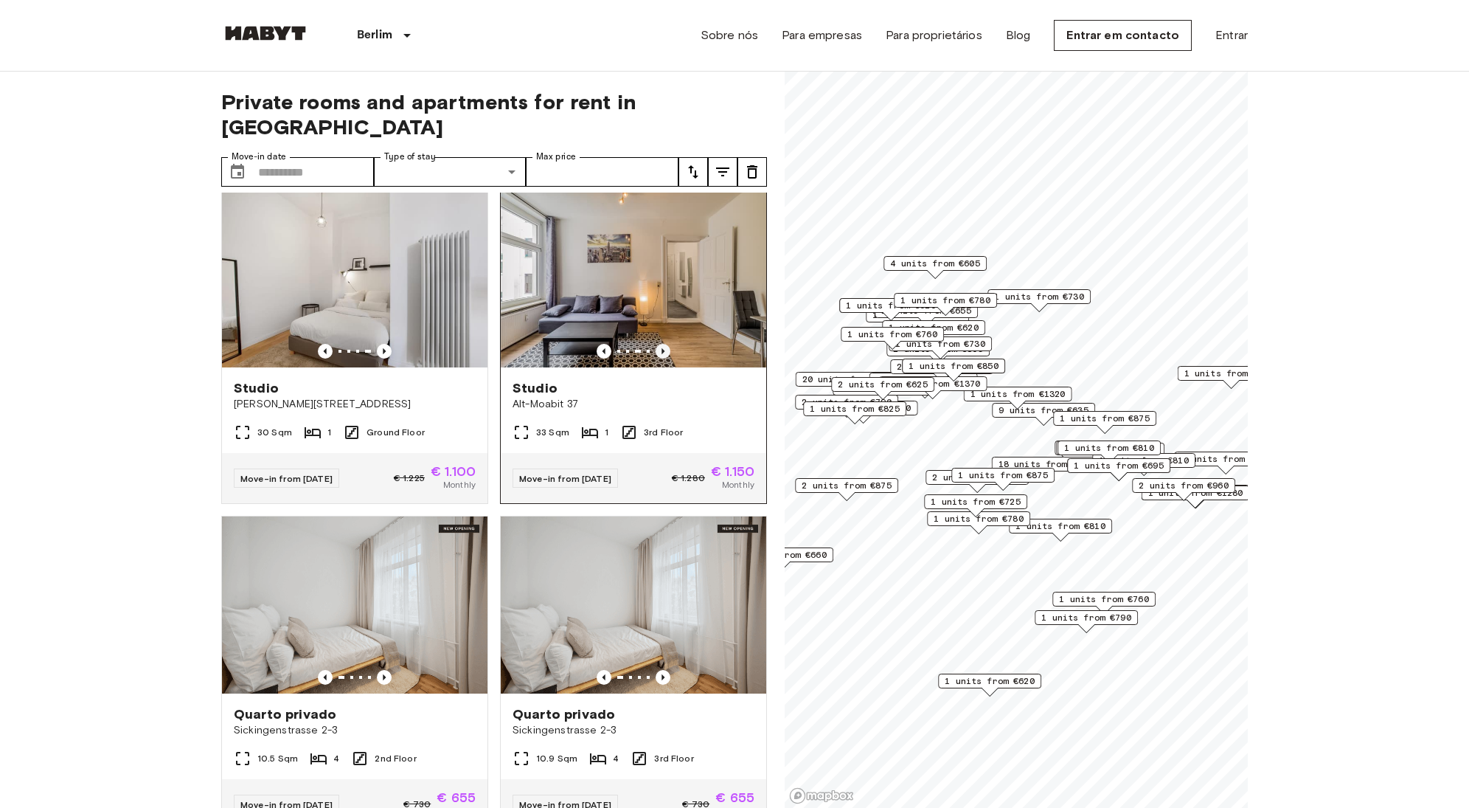
click at [656, 358] on icon "Previous image" at bounding box center [663, 351] width 15 height 15
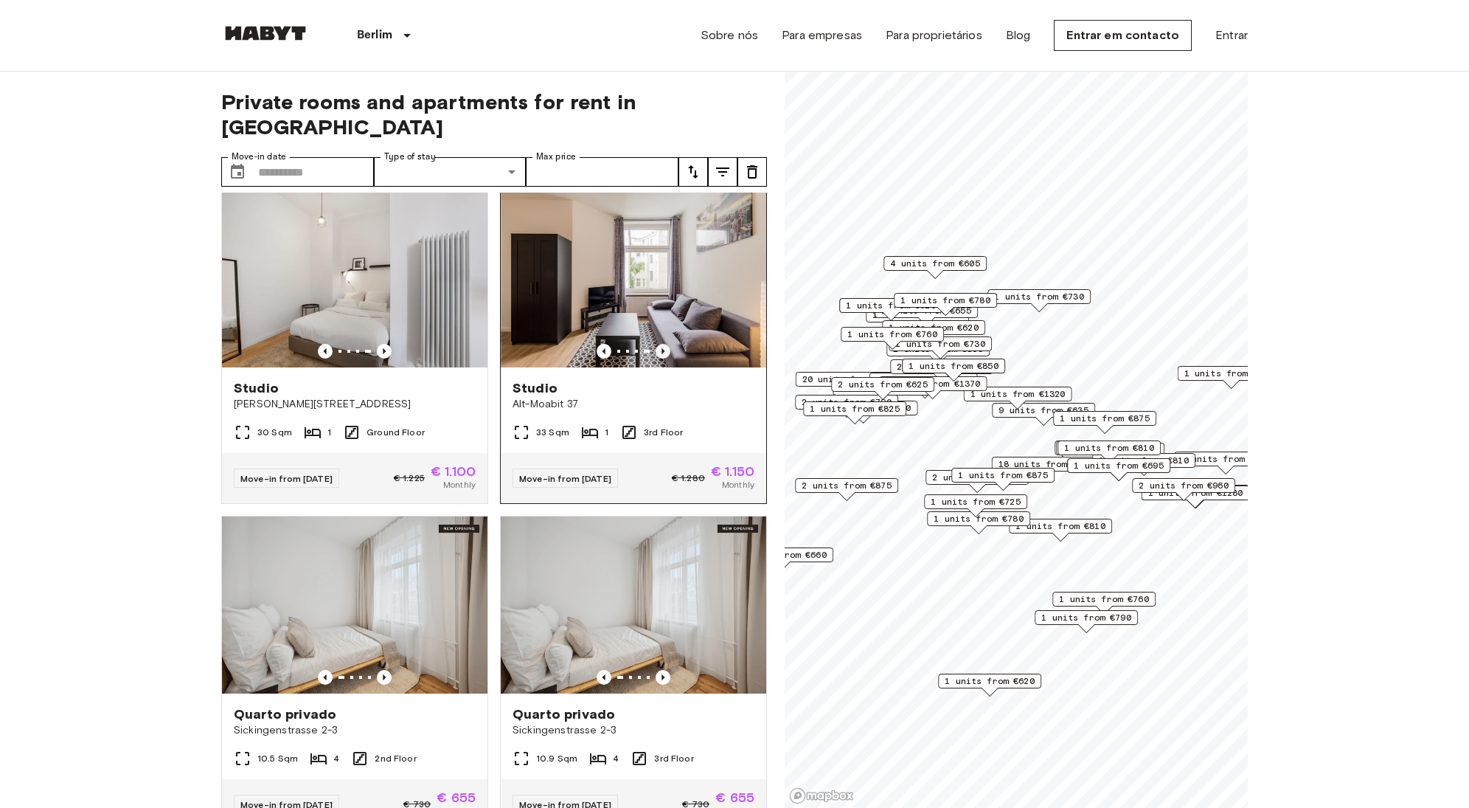
click at [656, 358] on icon "Previous image" at bounding box center [663, 351] width 15 height 15
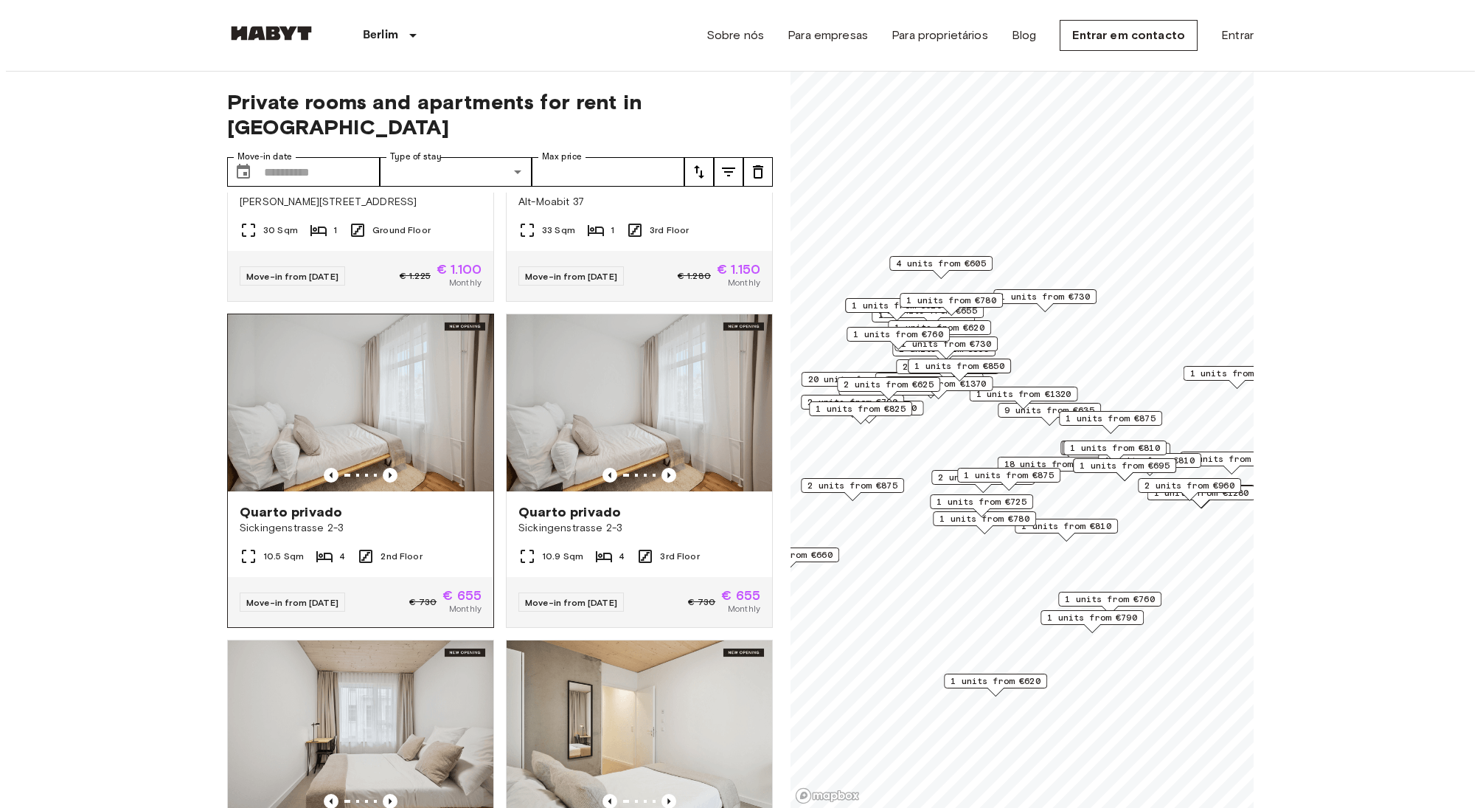
scroll to position [4967, 0]
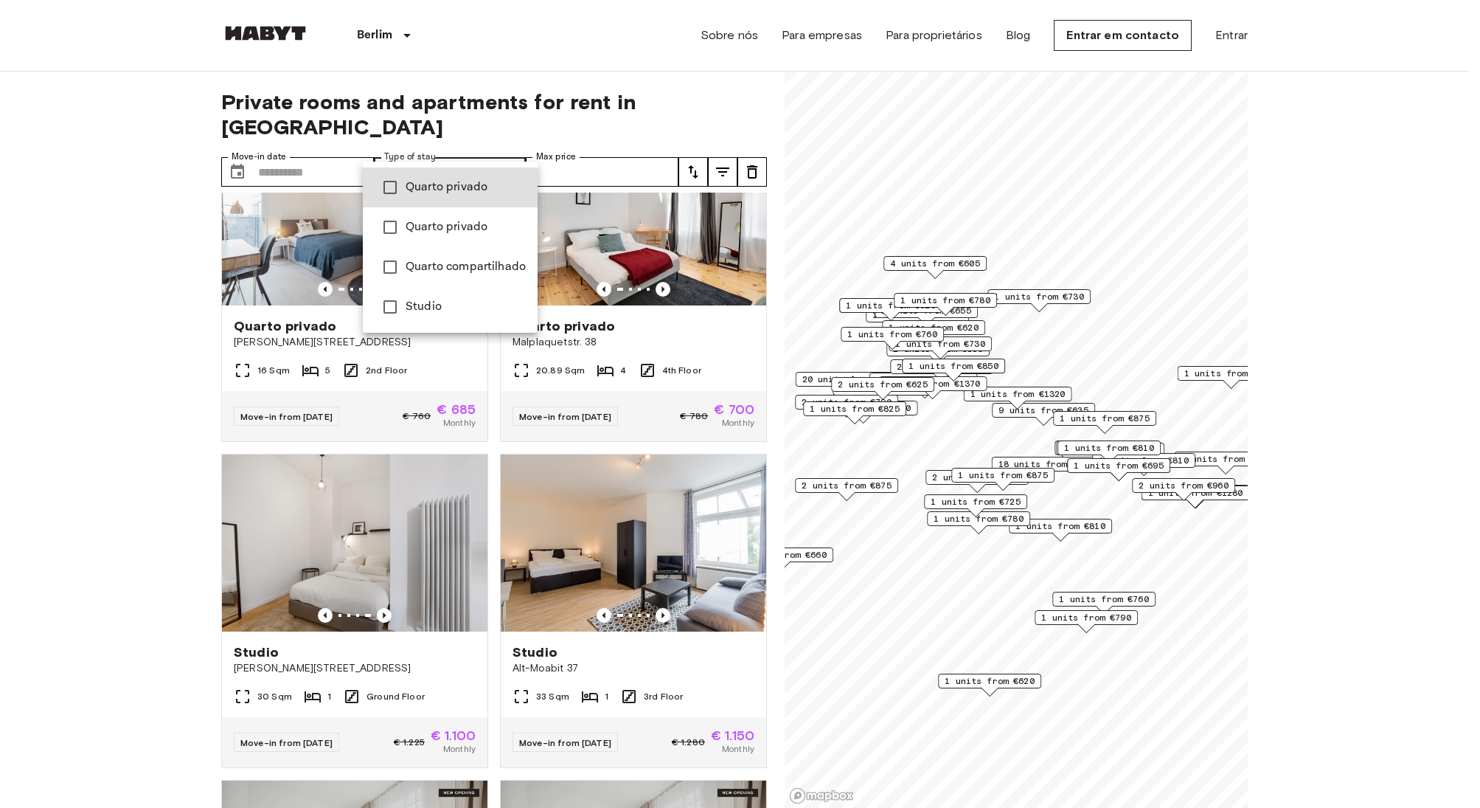
type input "******"
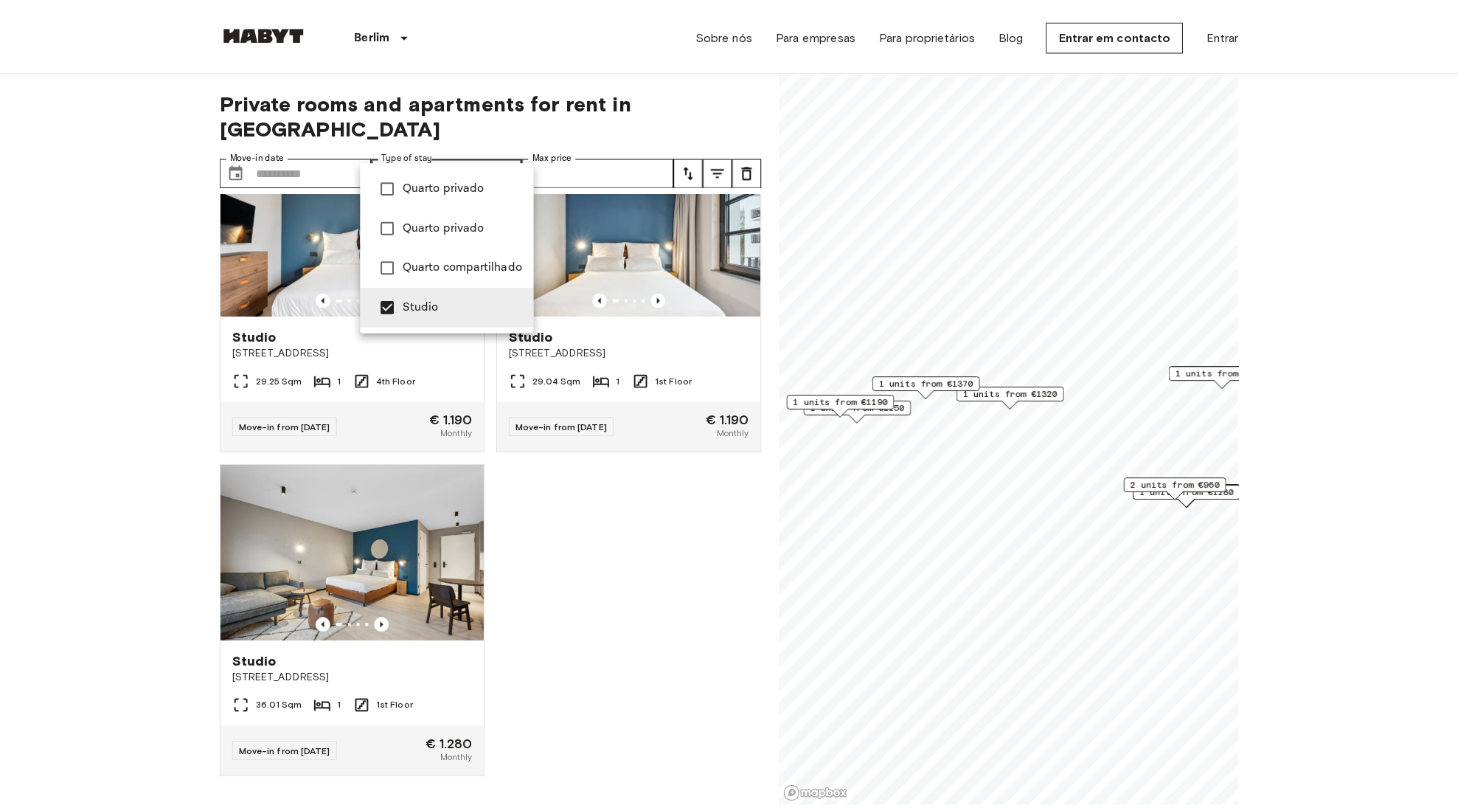
scroll to position [3067, 0]
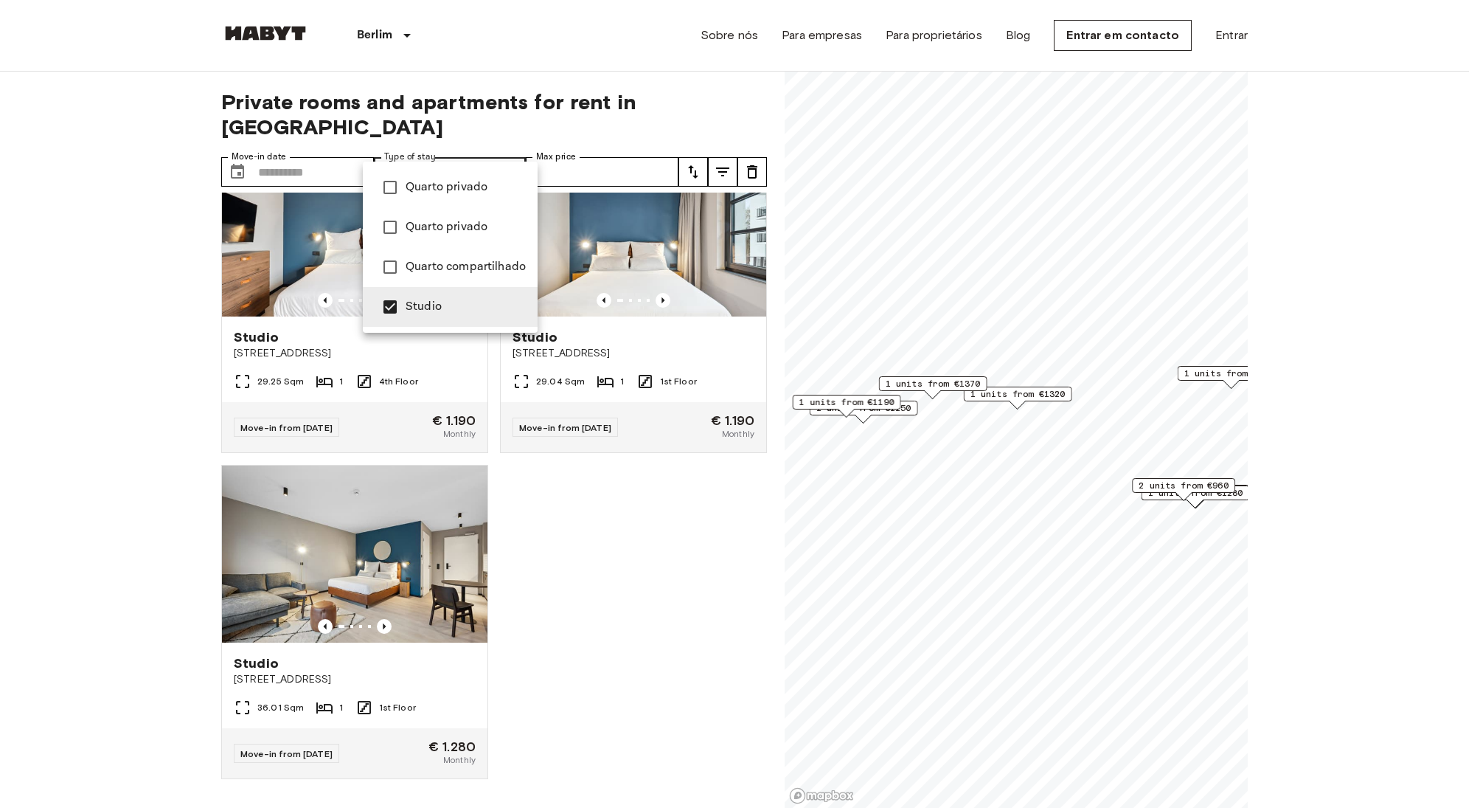
click at [576, 529] on div at bounding box center [740, 404] width 1480 height 808
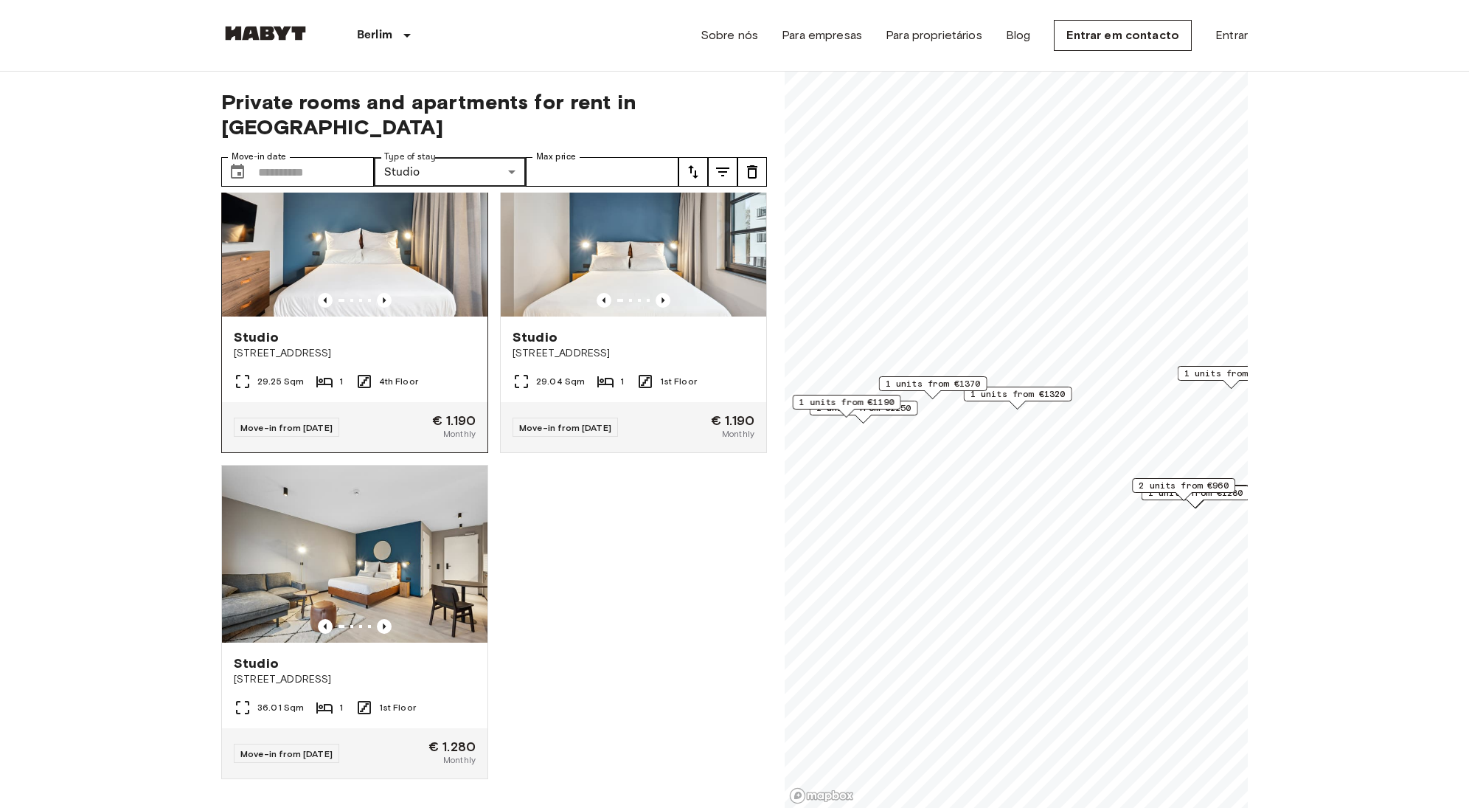
scroll to position [2960, 0]
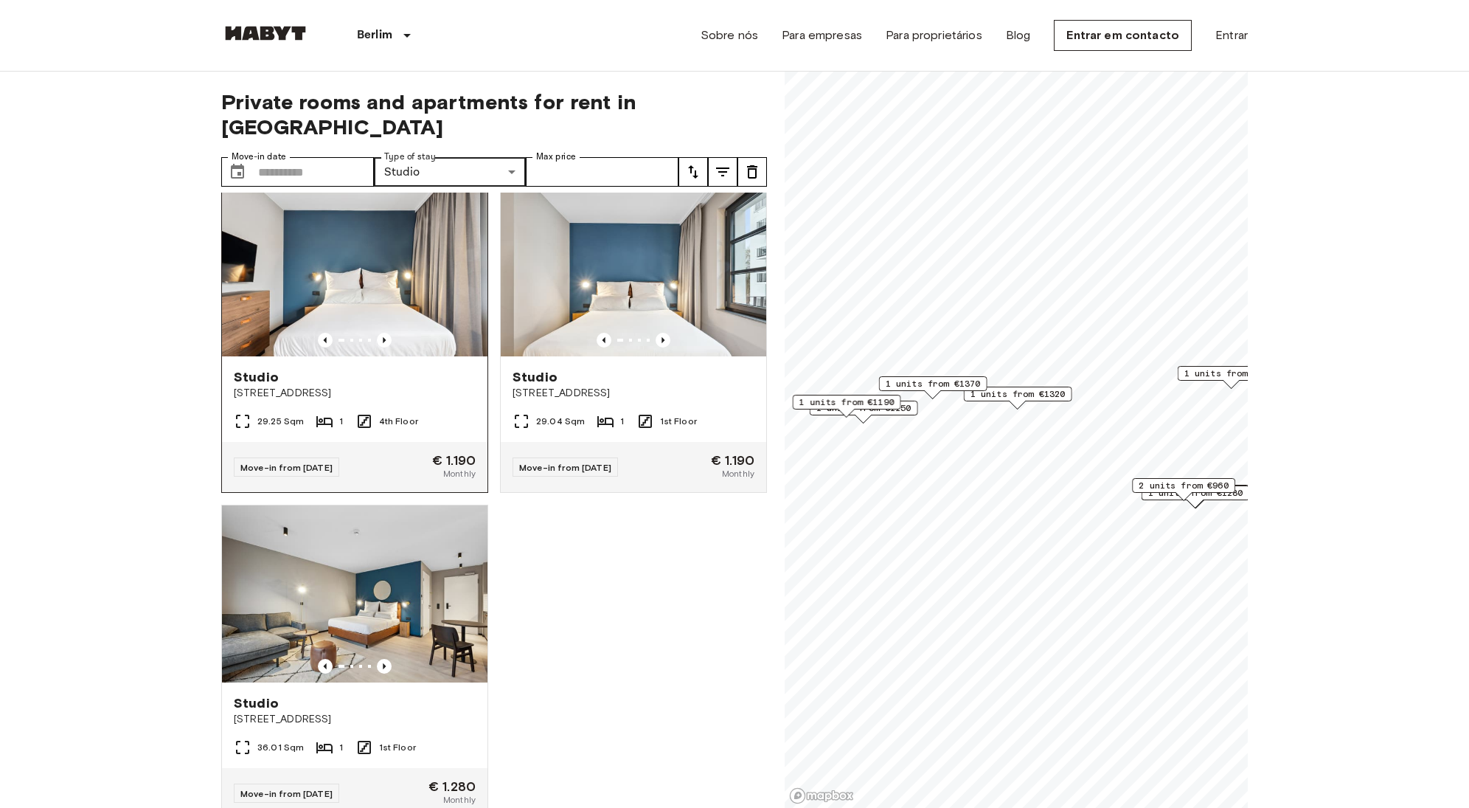
click at [379, 337] on img at bounding box center [355, 267] width 266 height 177
click at [347, 345] on img at bounding box center [355, 267] width 266 height 177
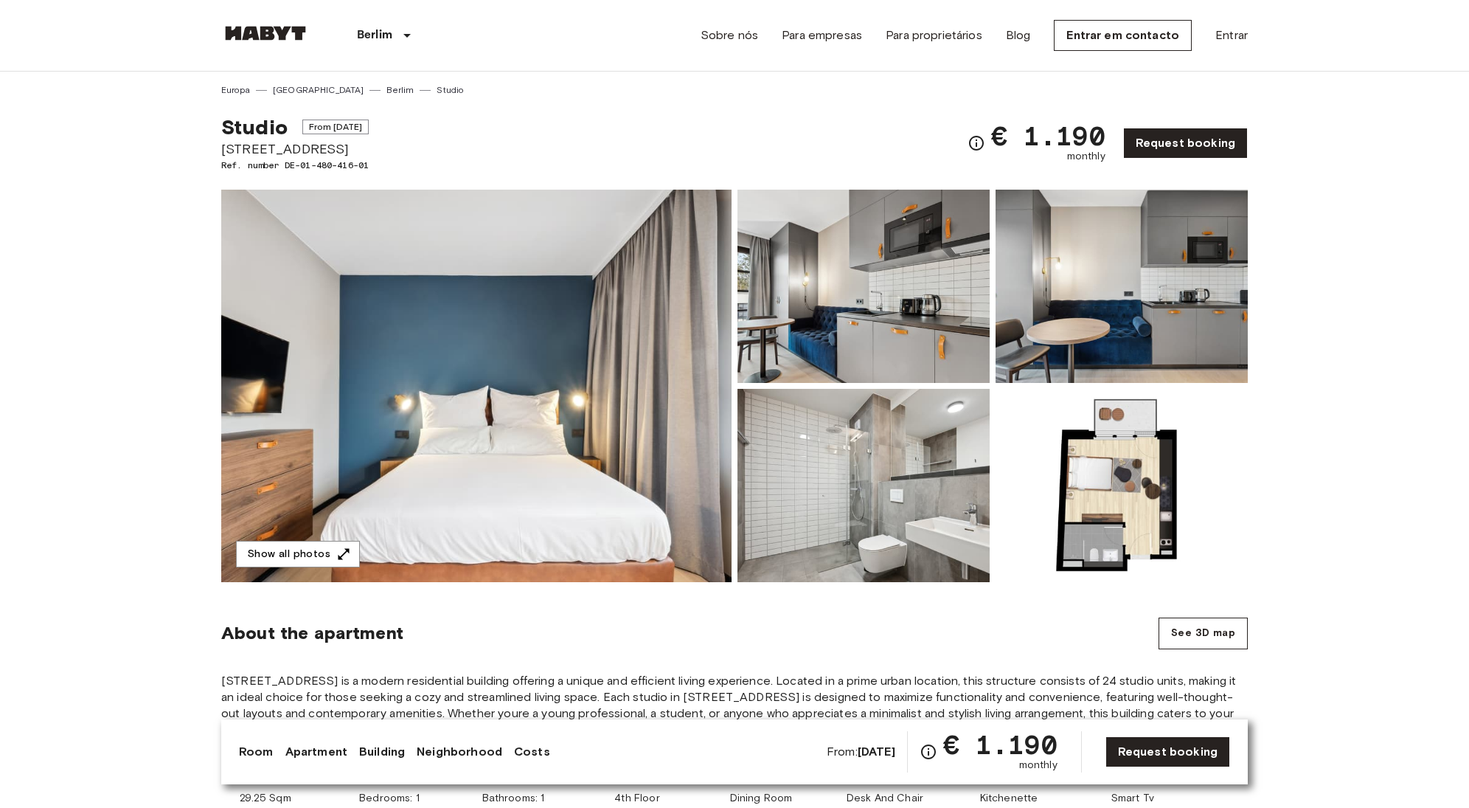
click at [907, 285] on img at bounding box center [864, 286] width 252 height 193
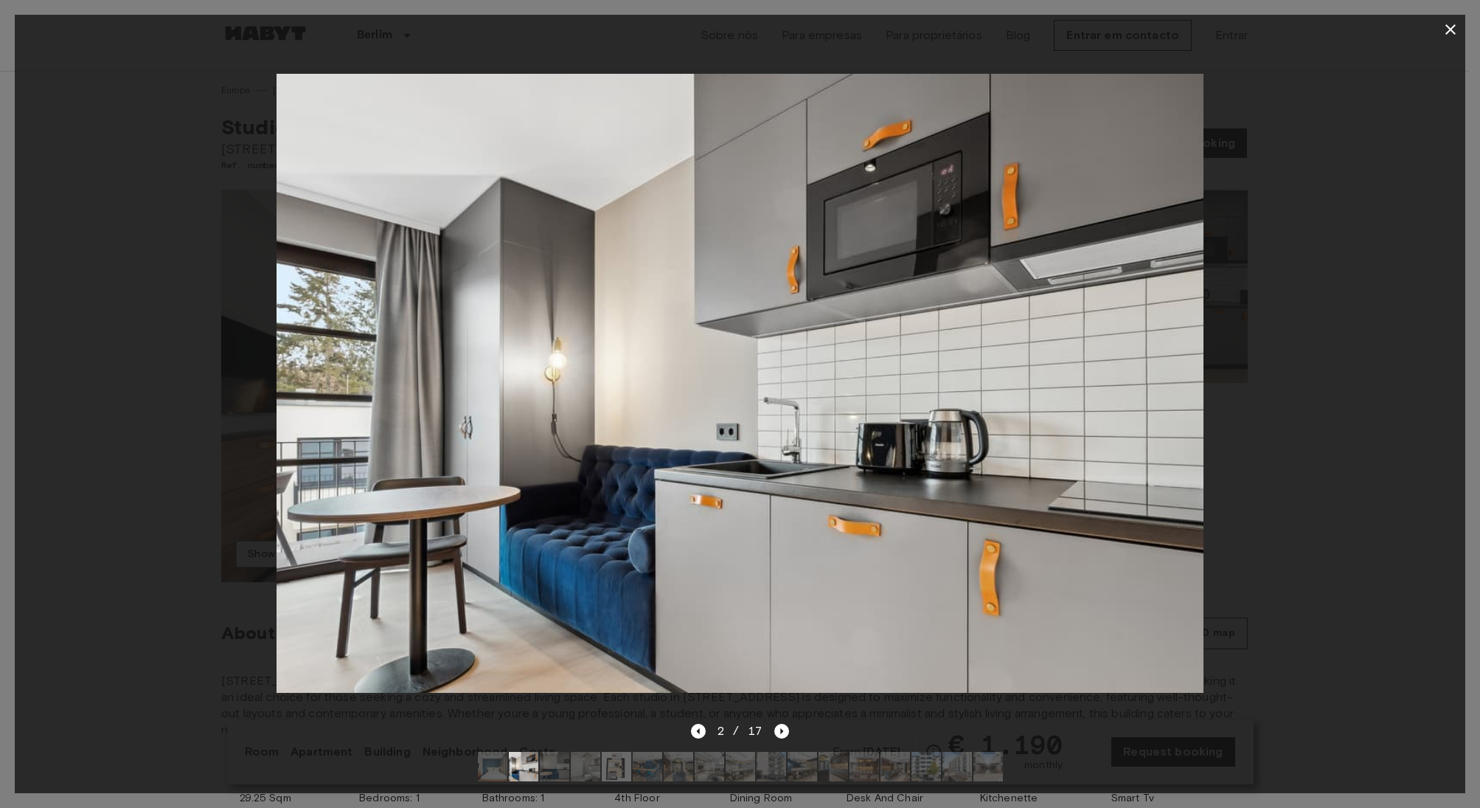
click at [1456, 34] on icon "button" at bounding box center [1451, 30] width 18 height 18
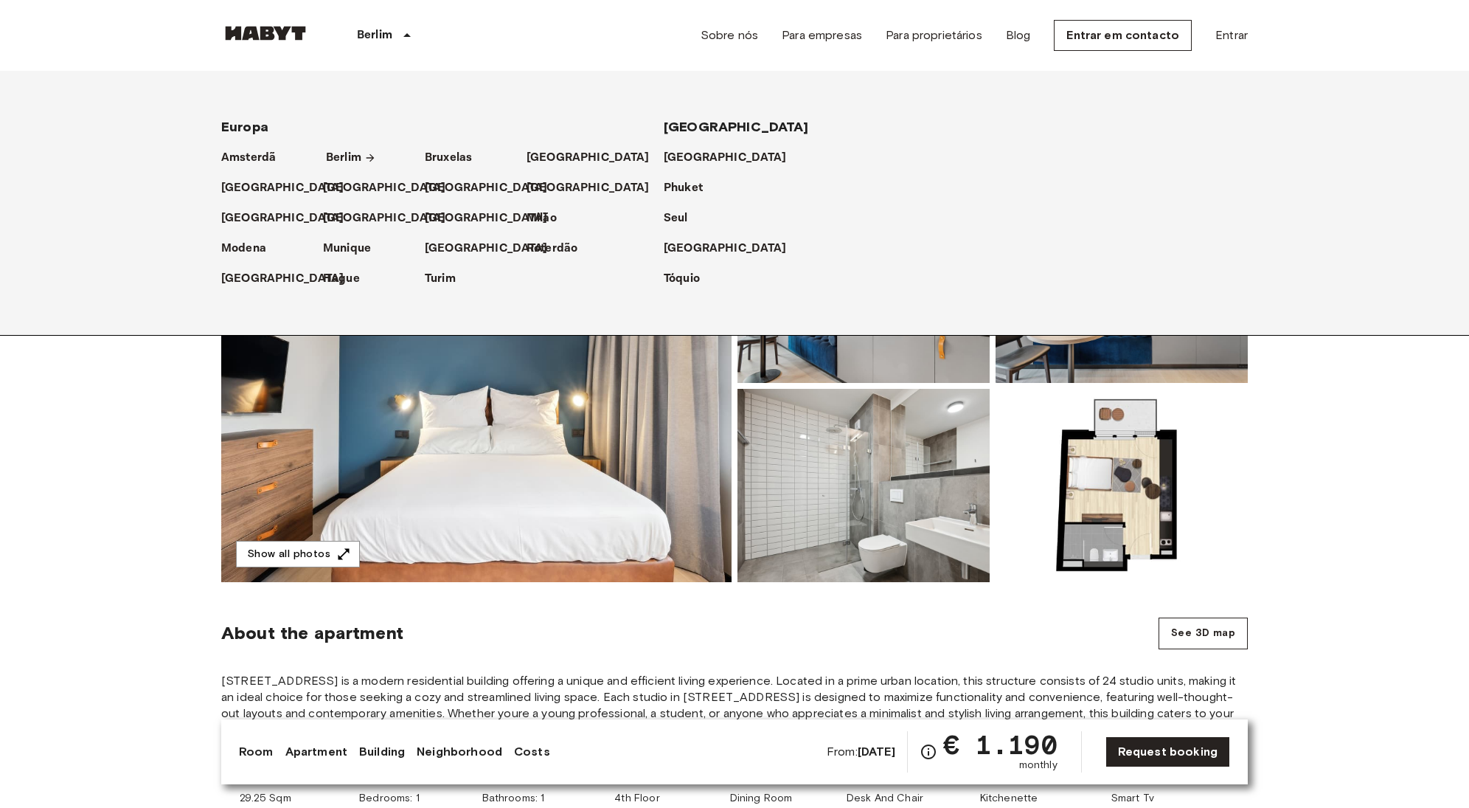
click at [354, 157] on p "Berlim" at bounding box center [343, 158] width 35 height 18
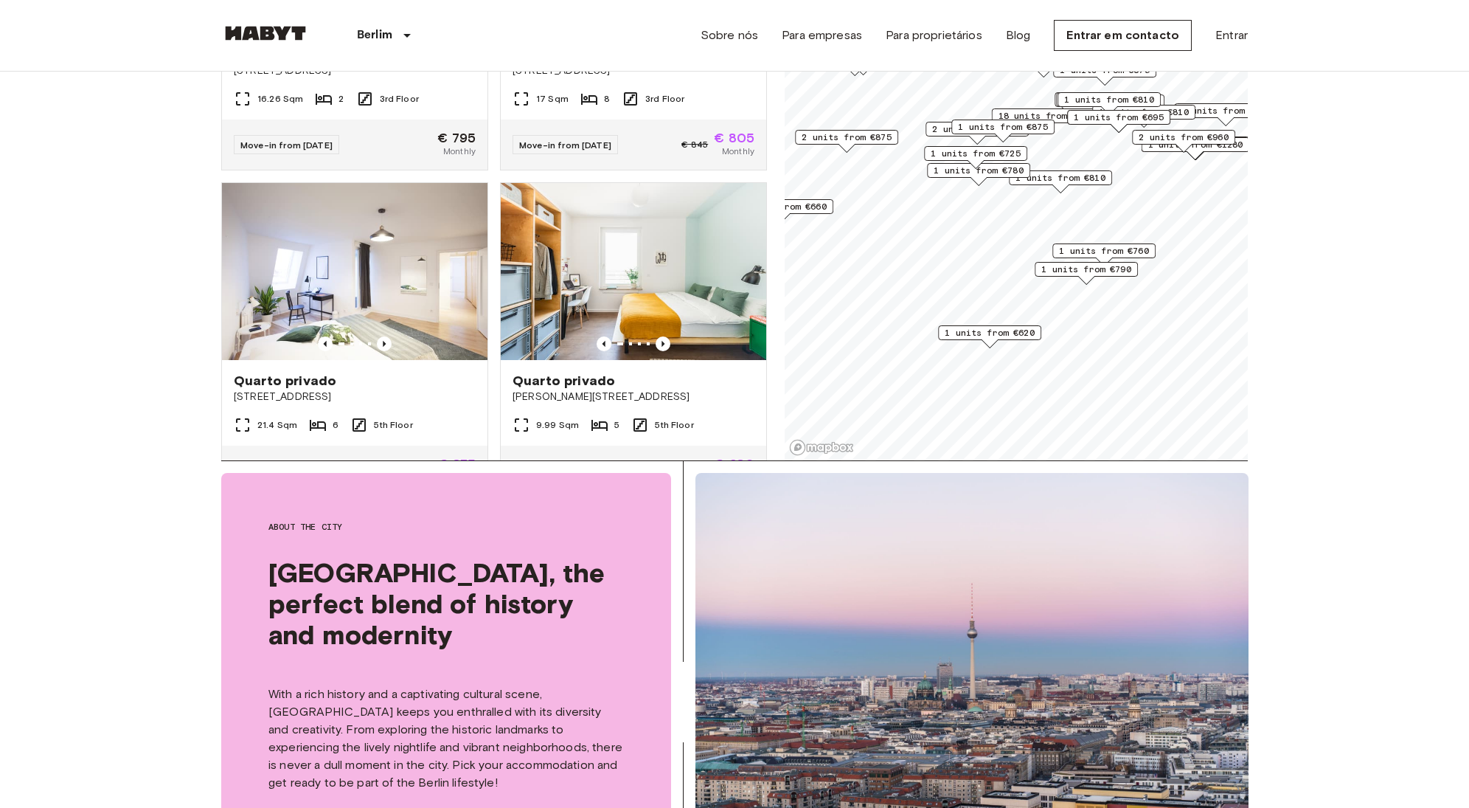
scroll to position [368, 0]
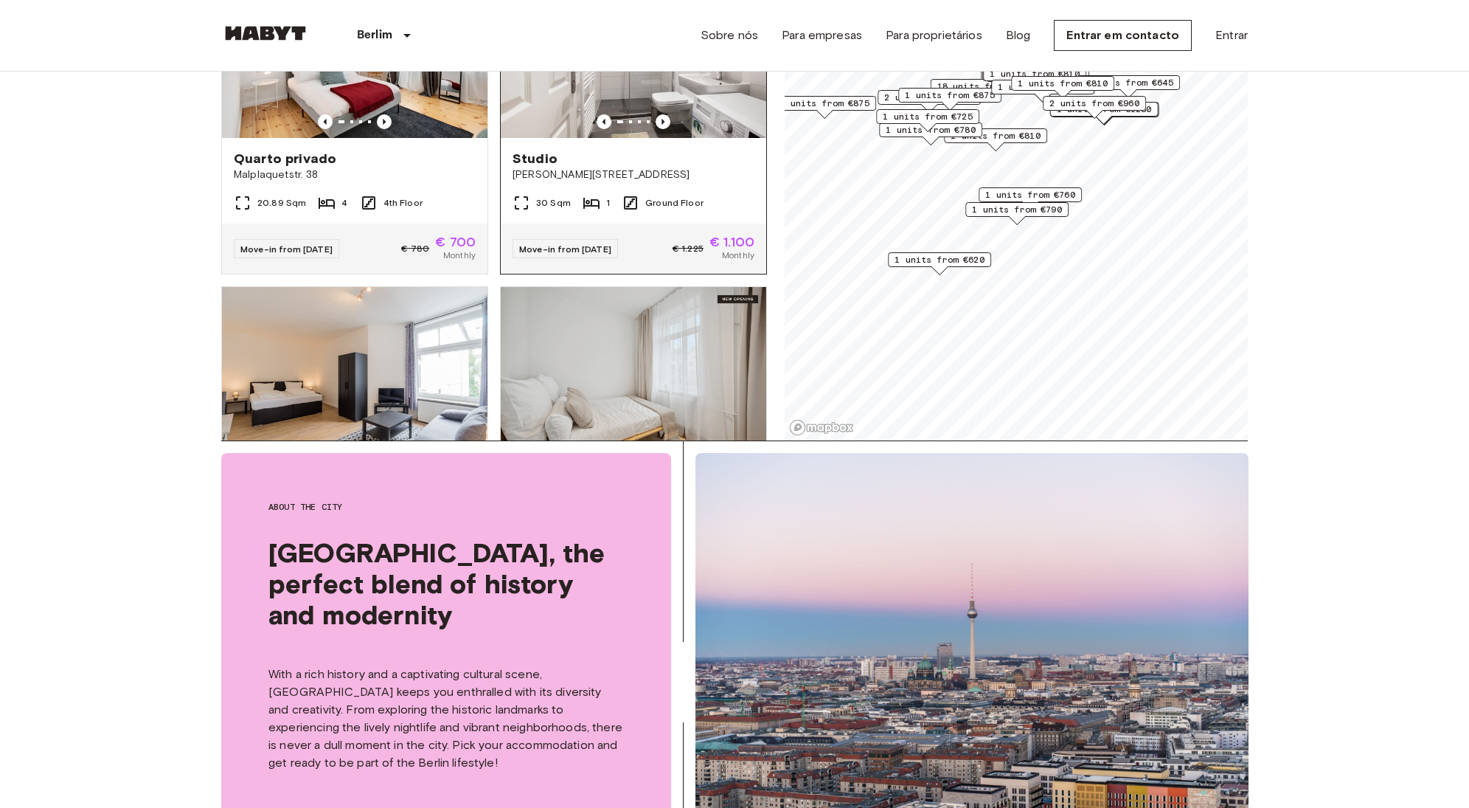
scroll to position [4694, 0]
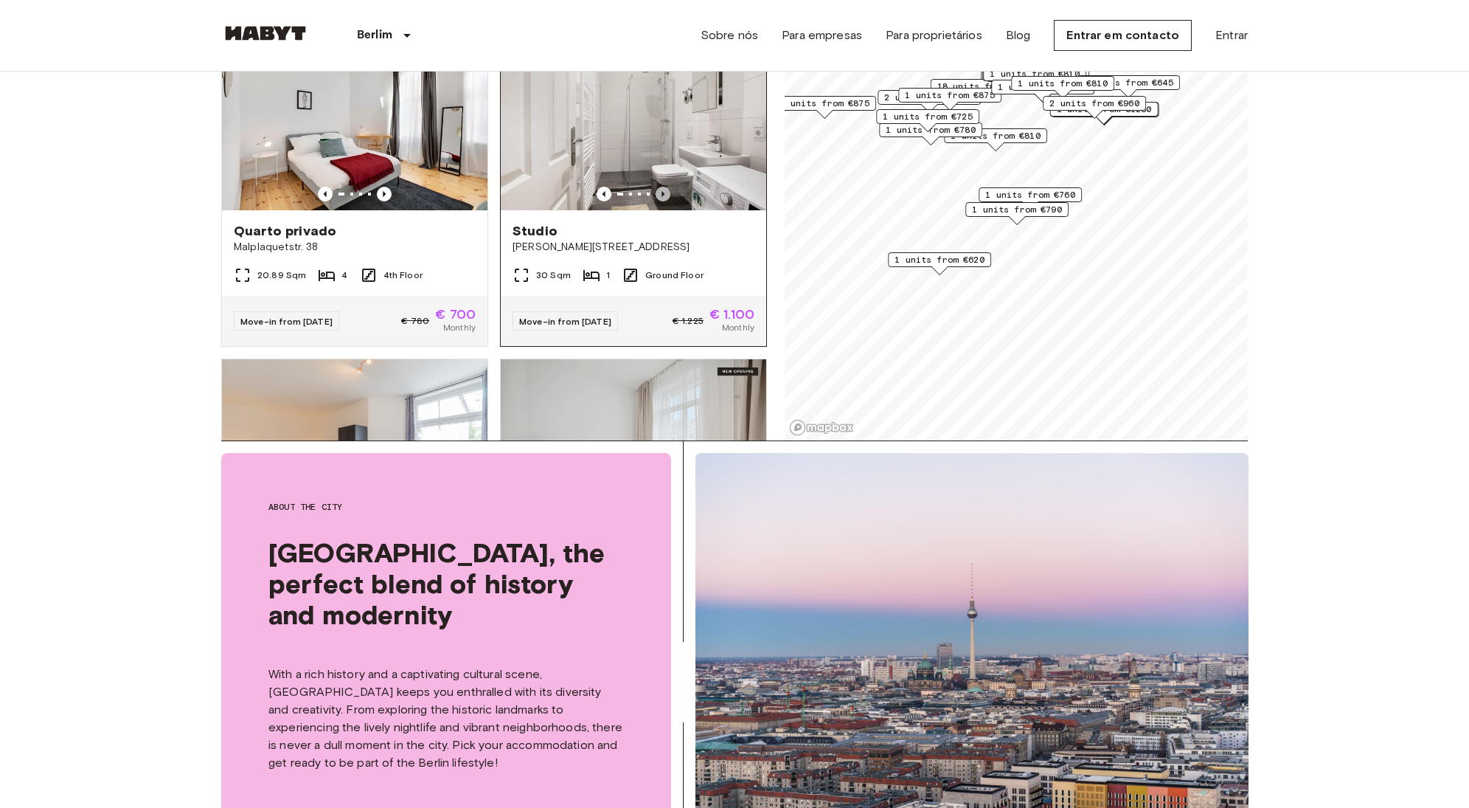
click at [659, 201] on icon "Previous image" at bounding box center [663, 194] width 15 height 15
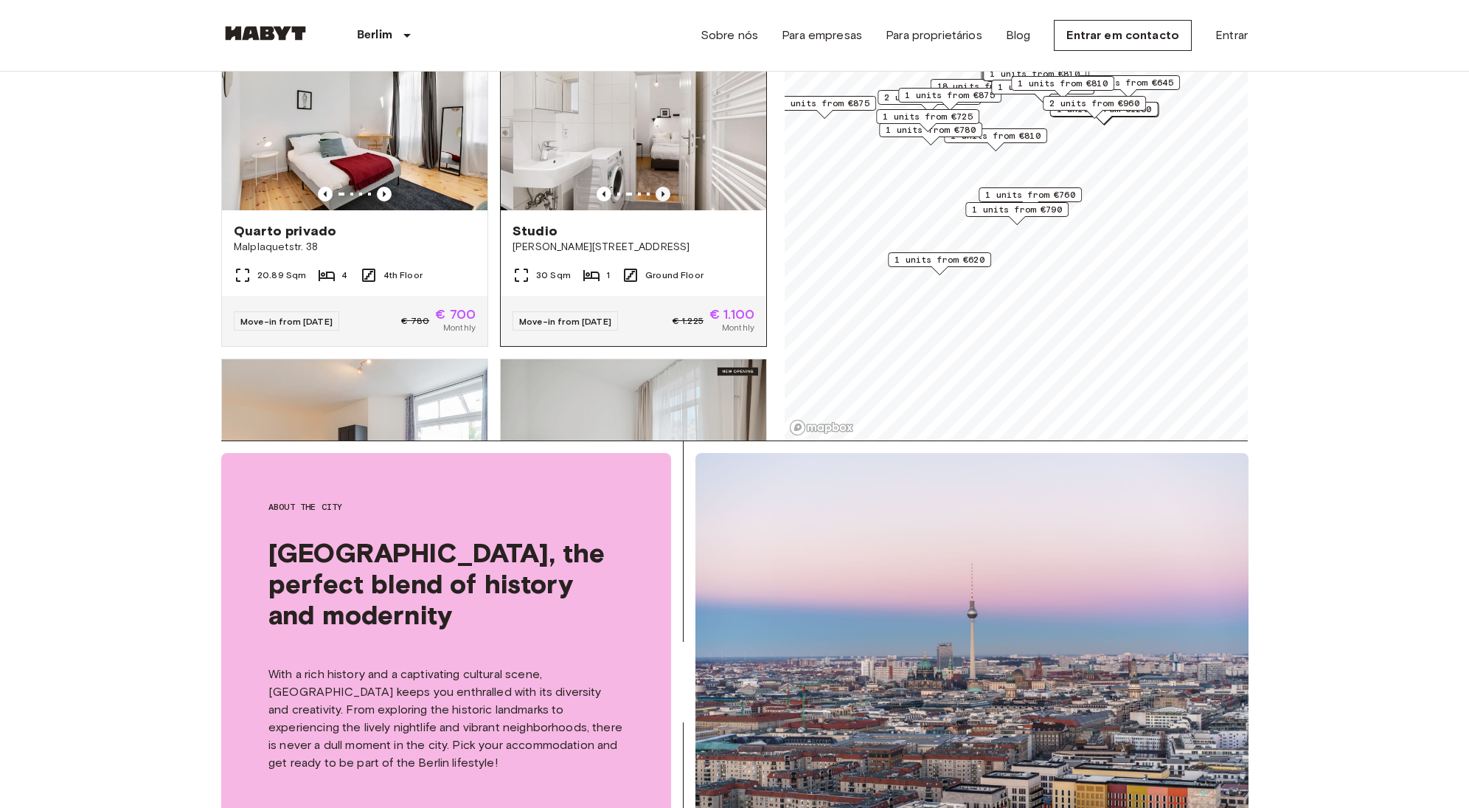
click at [659, 201] on icon "Previous image" at bounding box center [663, 194] width 15 height 15
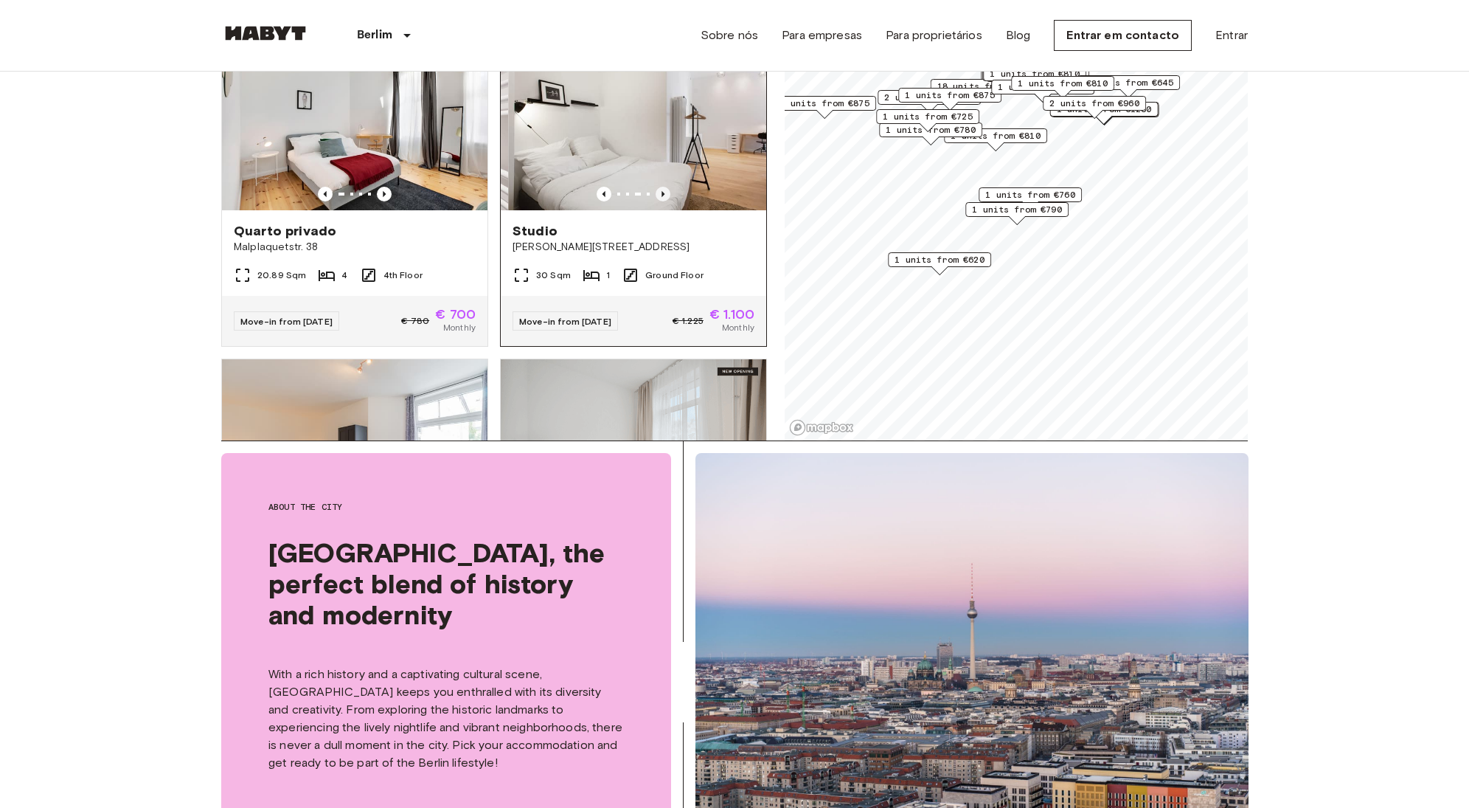
click at [659, 201] on icon "Previous image" at bounding box center [663, 194] width 15 height 15
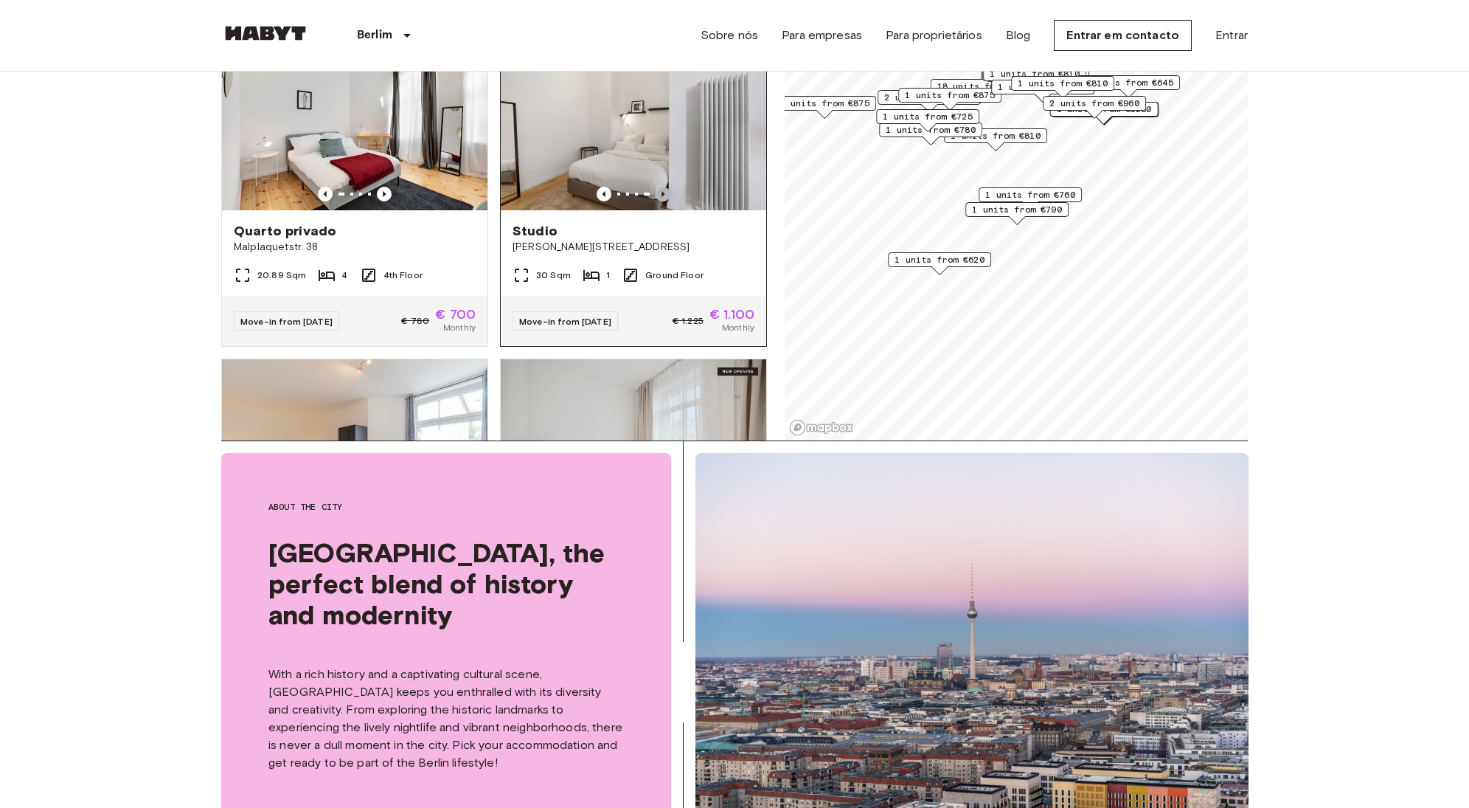
click at [659, 201] on icon "Previous image" at bounding box center [663, 194] width 15 height 15
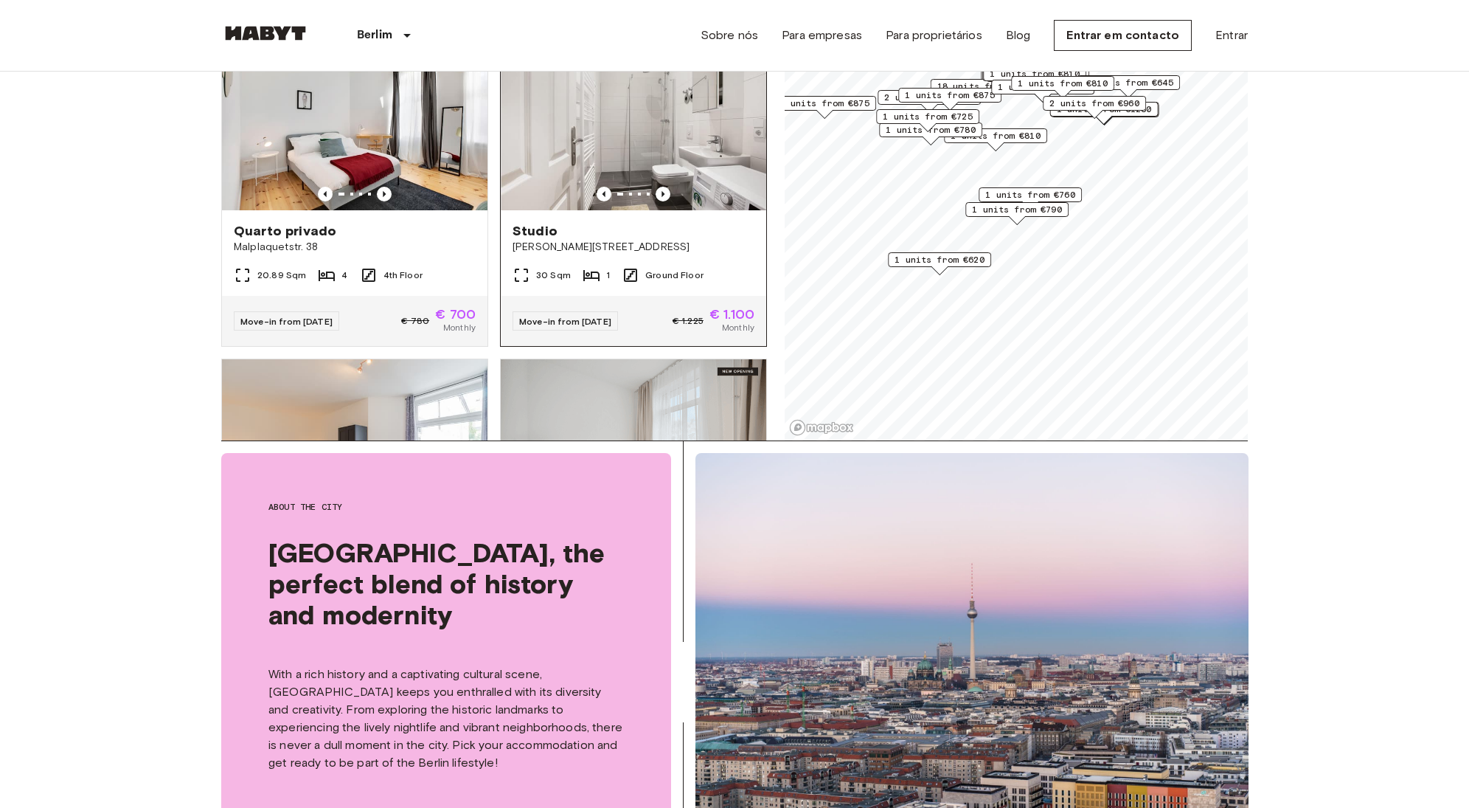
click at [664, 207] on img at bounding box center [634, 121] width 266 height 177
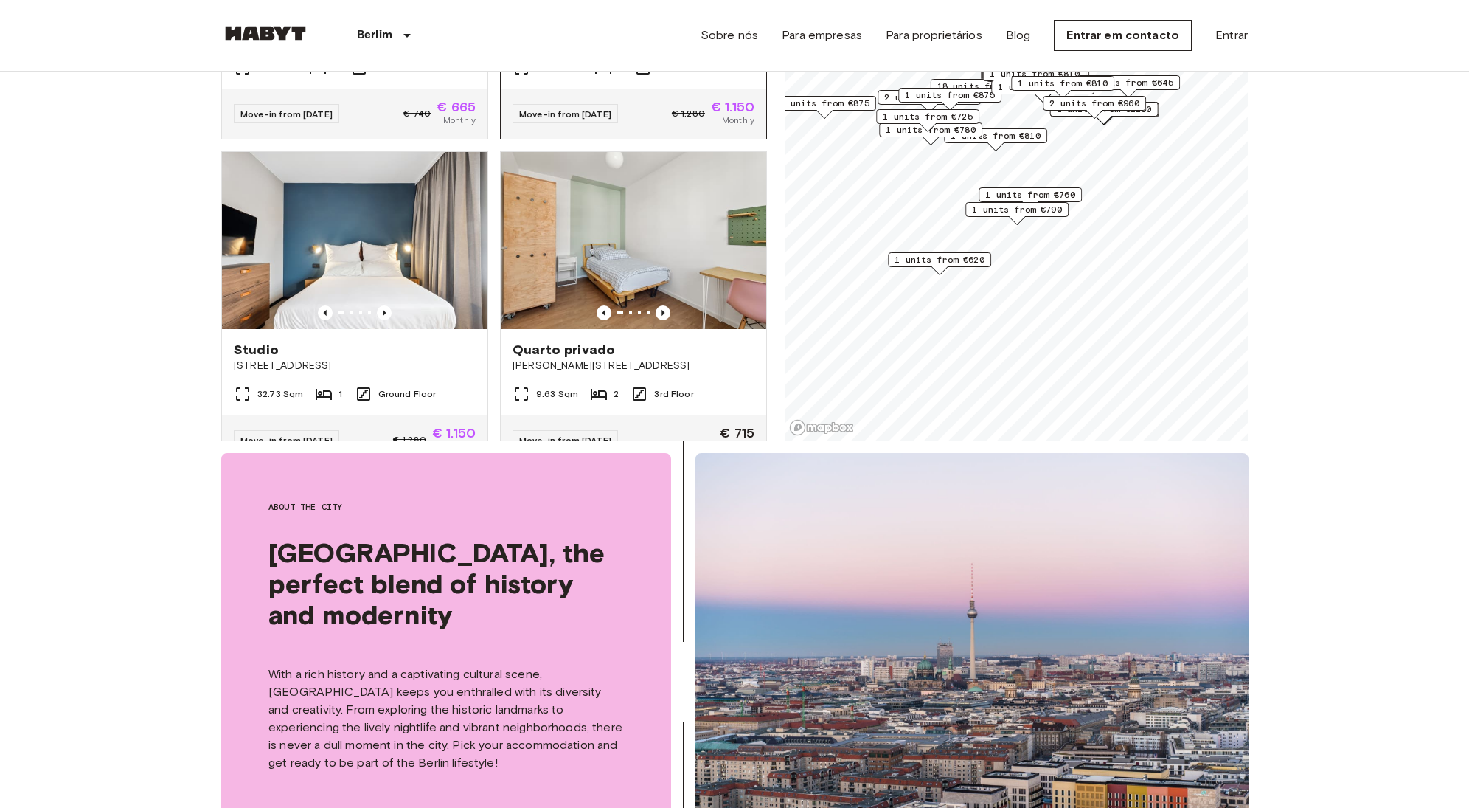
scroll to position [5693, 0]
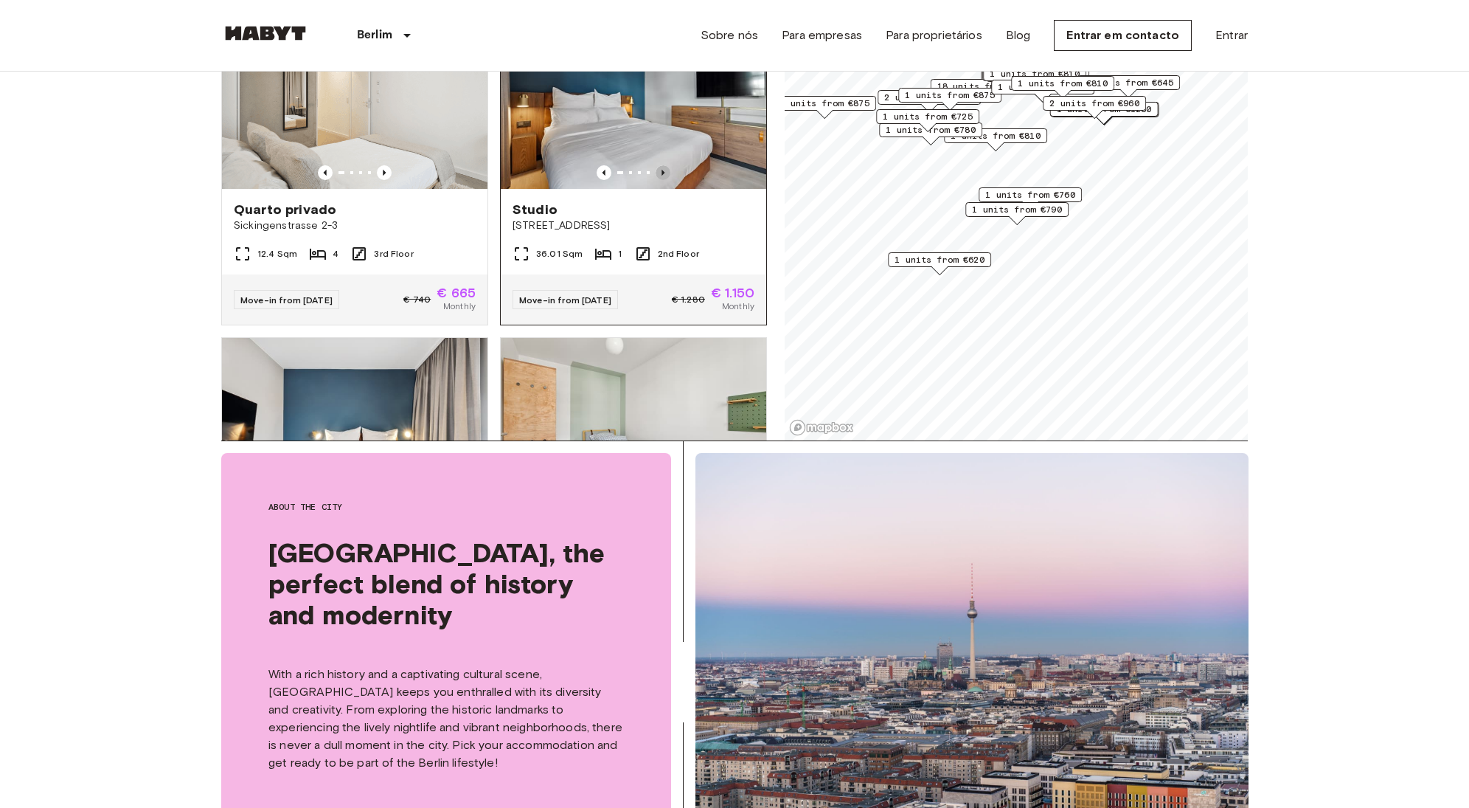
click at [656, 180] on icon "Previous image" at bounding box center [663, 172] width 15 height 15
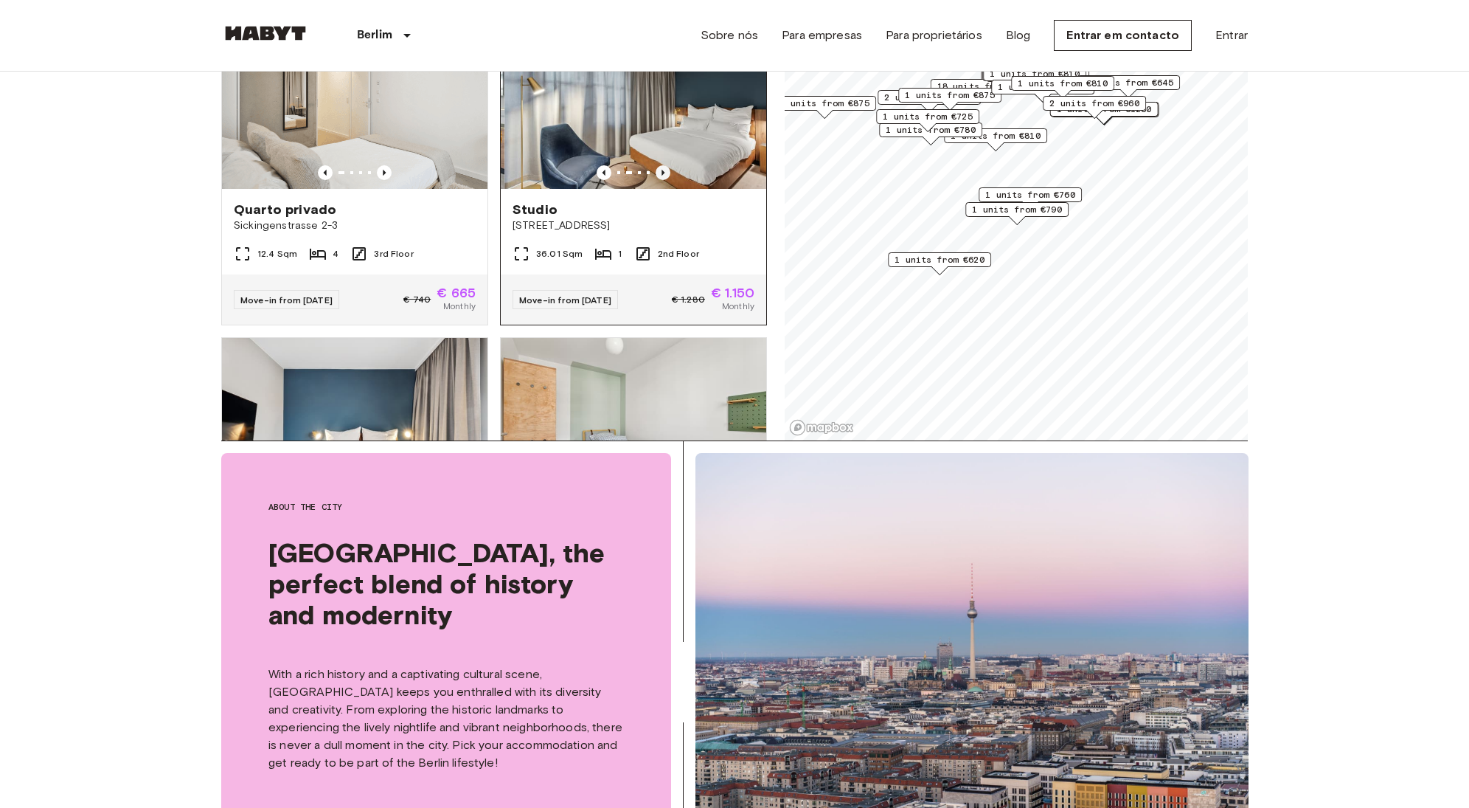
click at [656, 180] on icon "Previous image" at bounding box center [663, 172] width 15 height 15
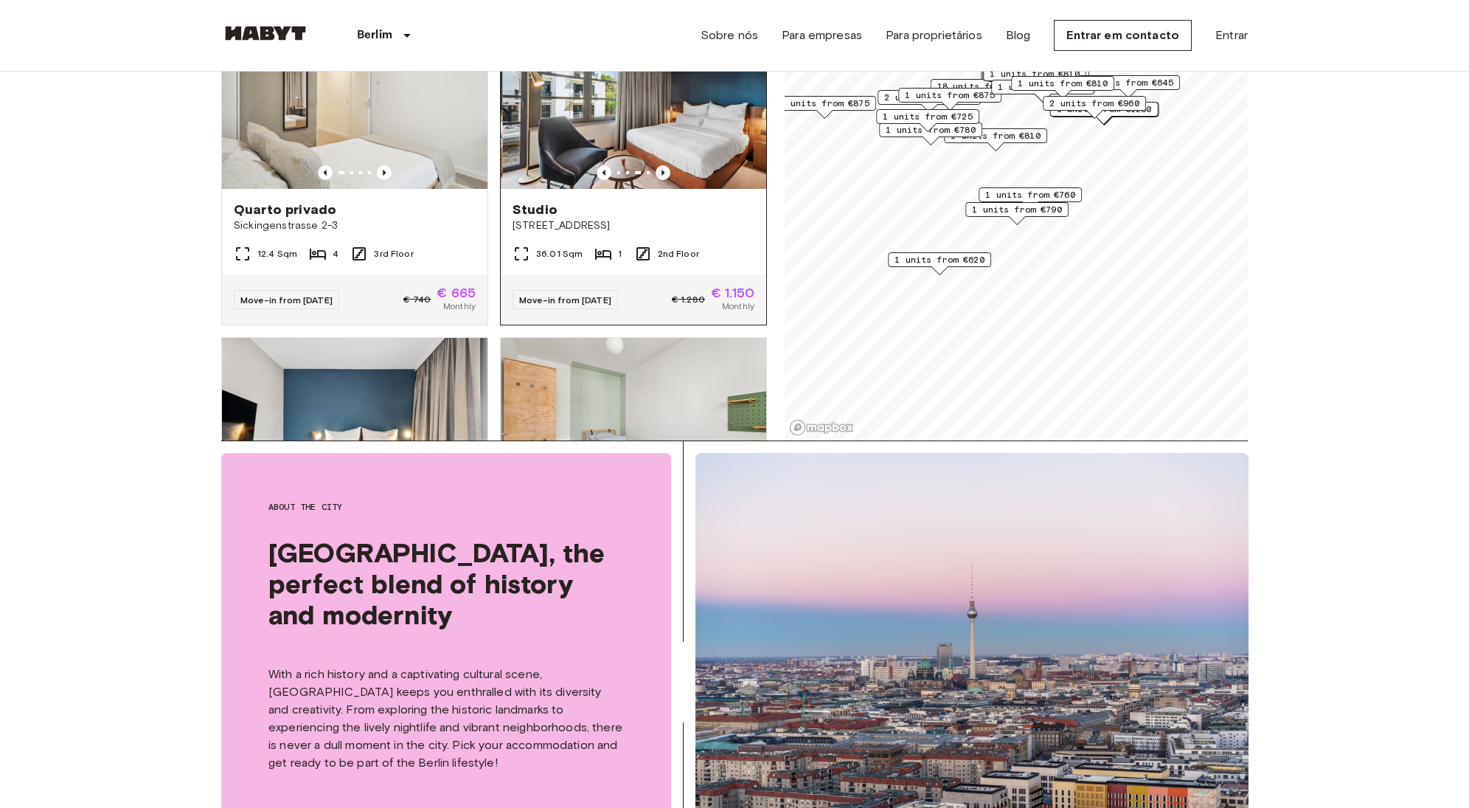
click at [656, 180] on icon "Previous image" at bounding box center [663, 172] width 15 height 15
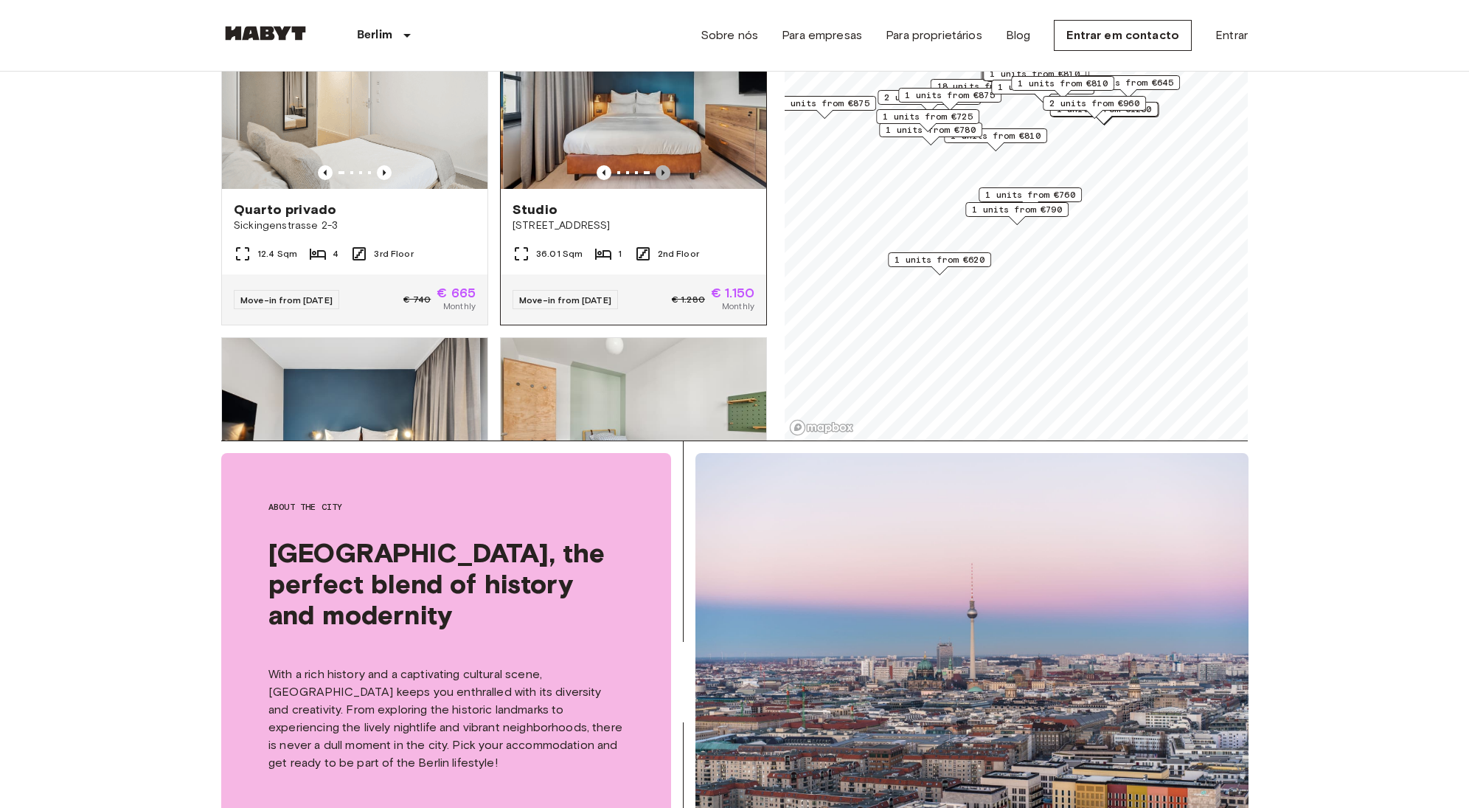
click at [656, 180] on icon "Previous image" at bounding box center [663, 172] width 15 height 15
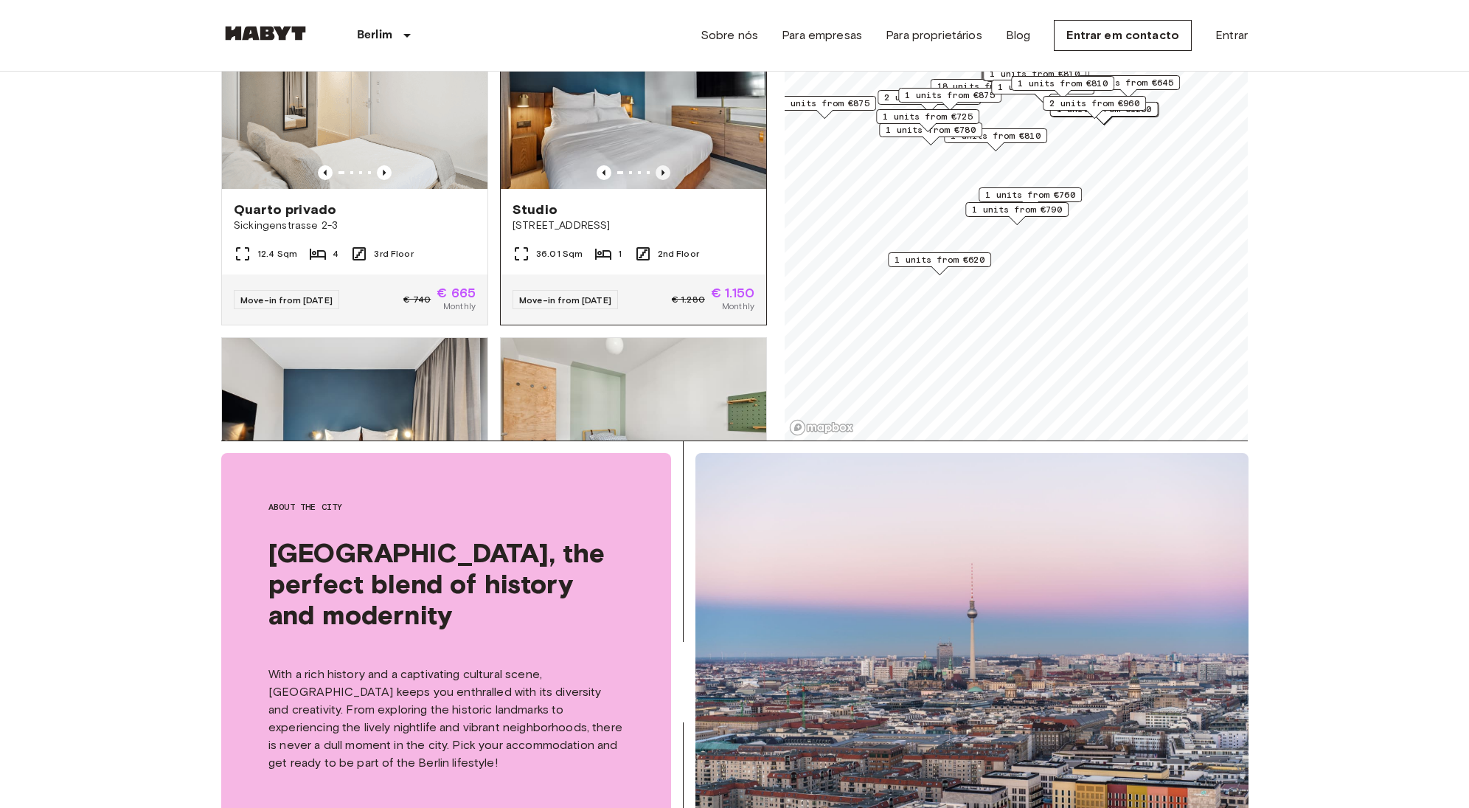
click at [656, 180] on icon "Previous image" at bounding box center [663, 172] width 15 height 15
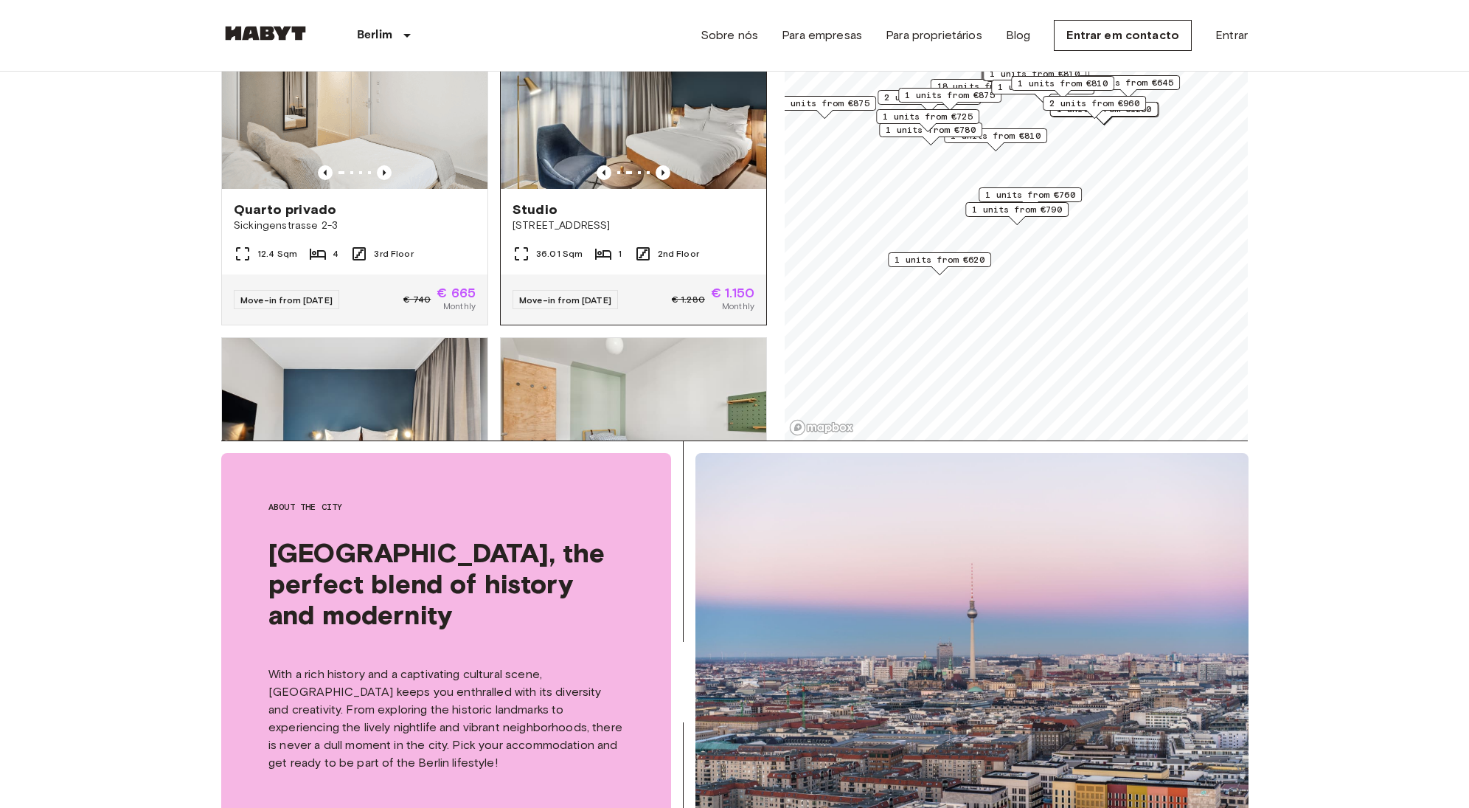
click at [653, 189] on img at bounding box center [635, 100] width 266 height 177
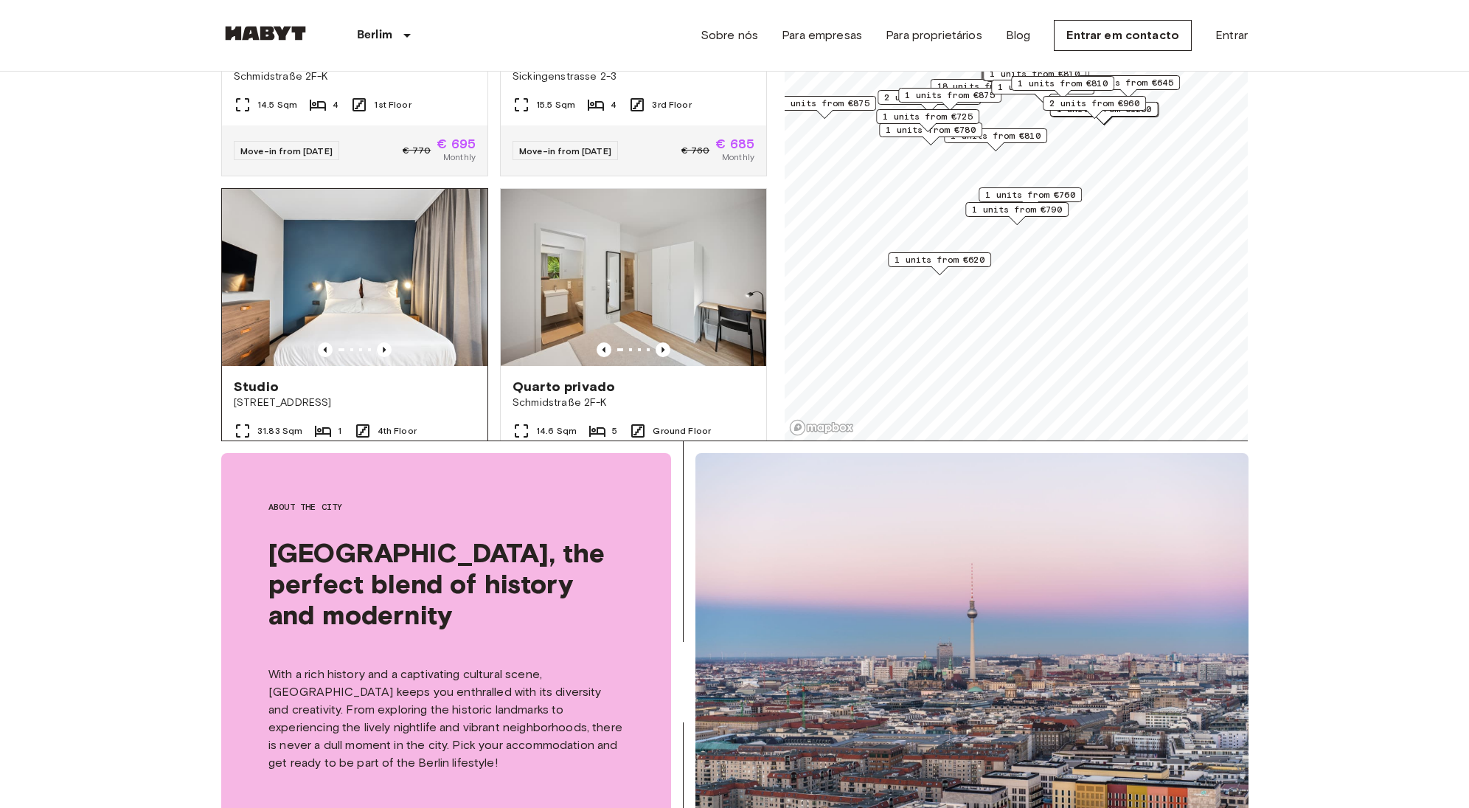
scroll to position [8362, 0]
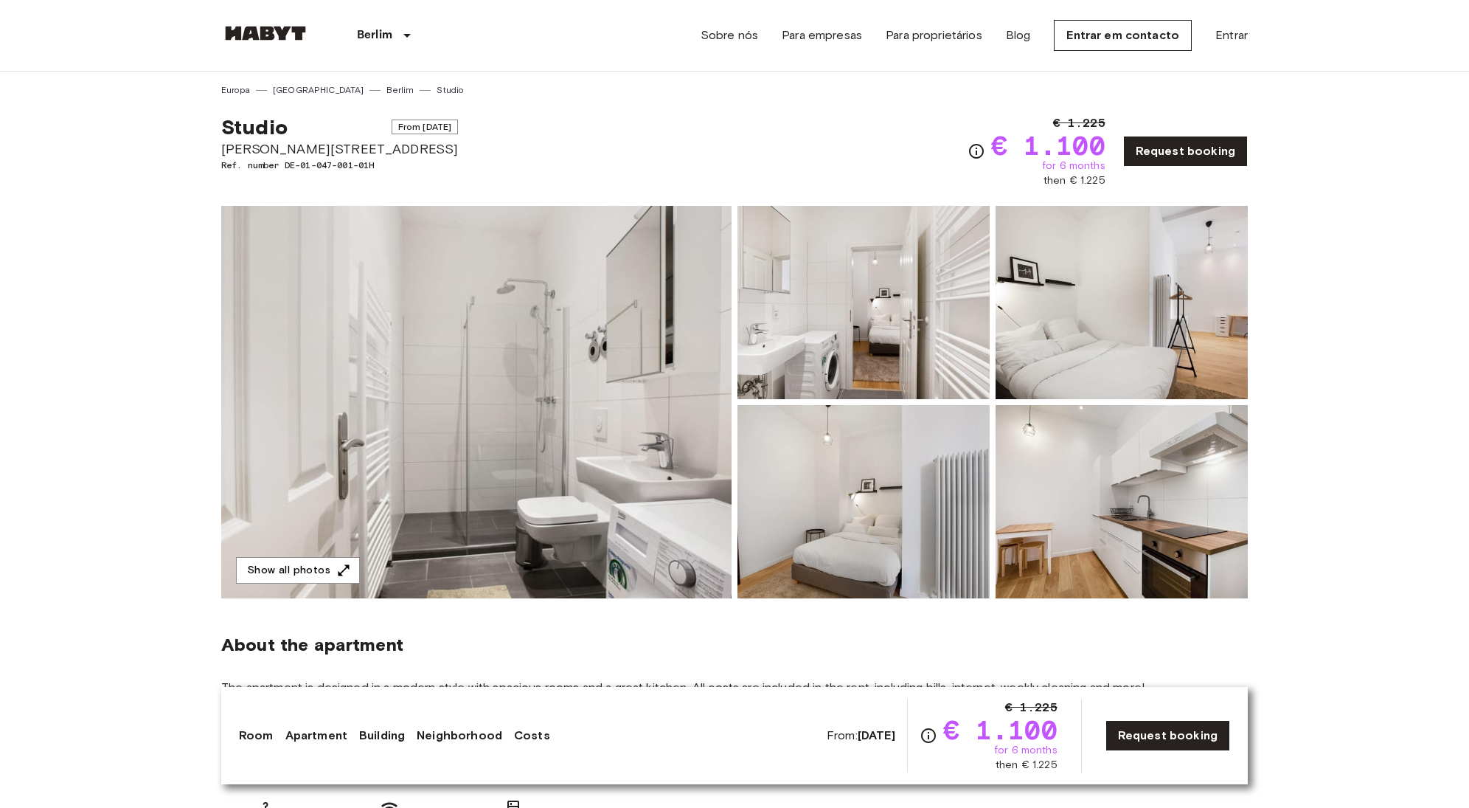
click at [853, 375] on img at bounding box center [864, 302] width 252 height 193
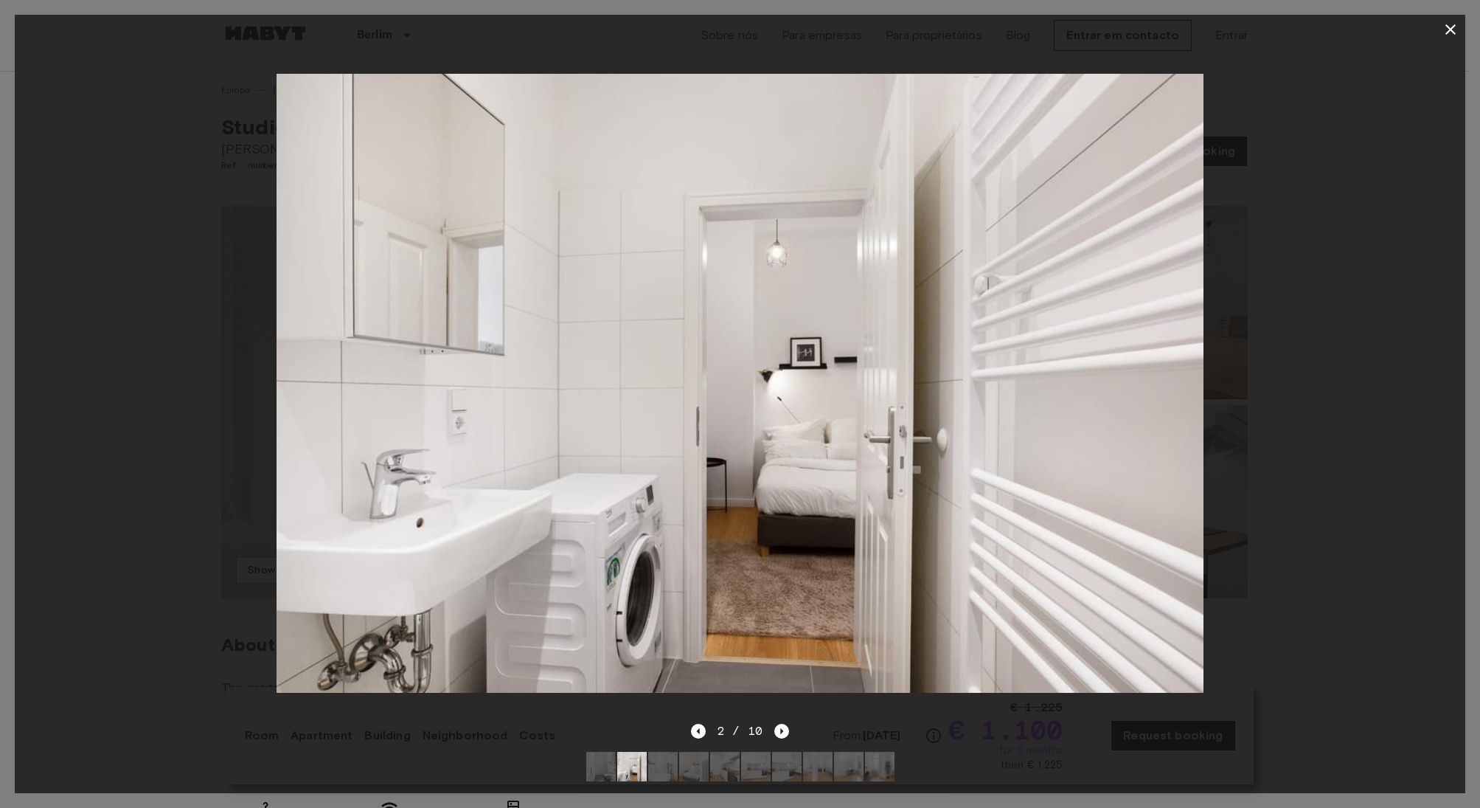
click at [1452, 28] on icon "button" at bounding box center [1451, 29] width 10 height 10
